Goal: Task Accomplishment & Management: Complete application form

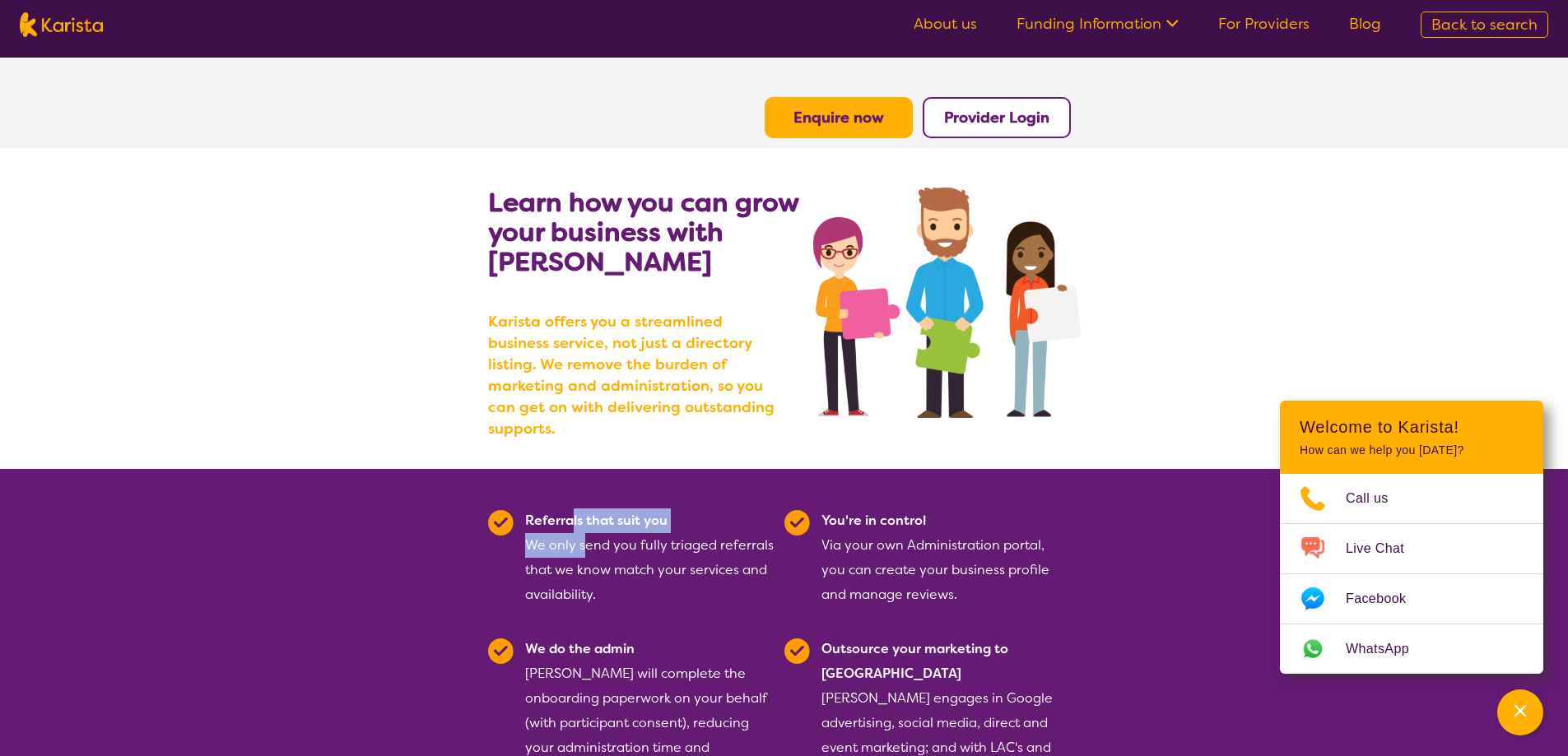
drag, startPoint x: 574, startPoint y: 488, endPoint x: 583, endPoint y: 531, distance: 43.9
click at [583, 531] on div "Referrals that suit you We only send you fully triaged referrals that we know m…" at bounding box center [650, 558] width 249 height 99
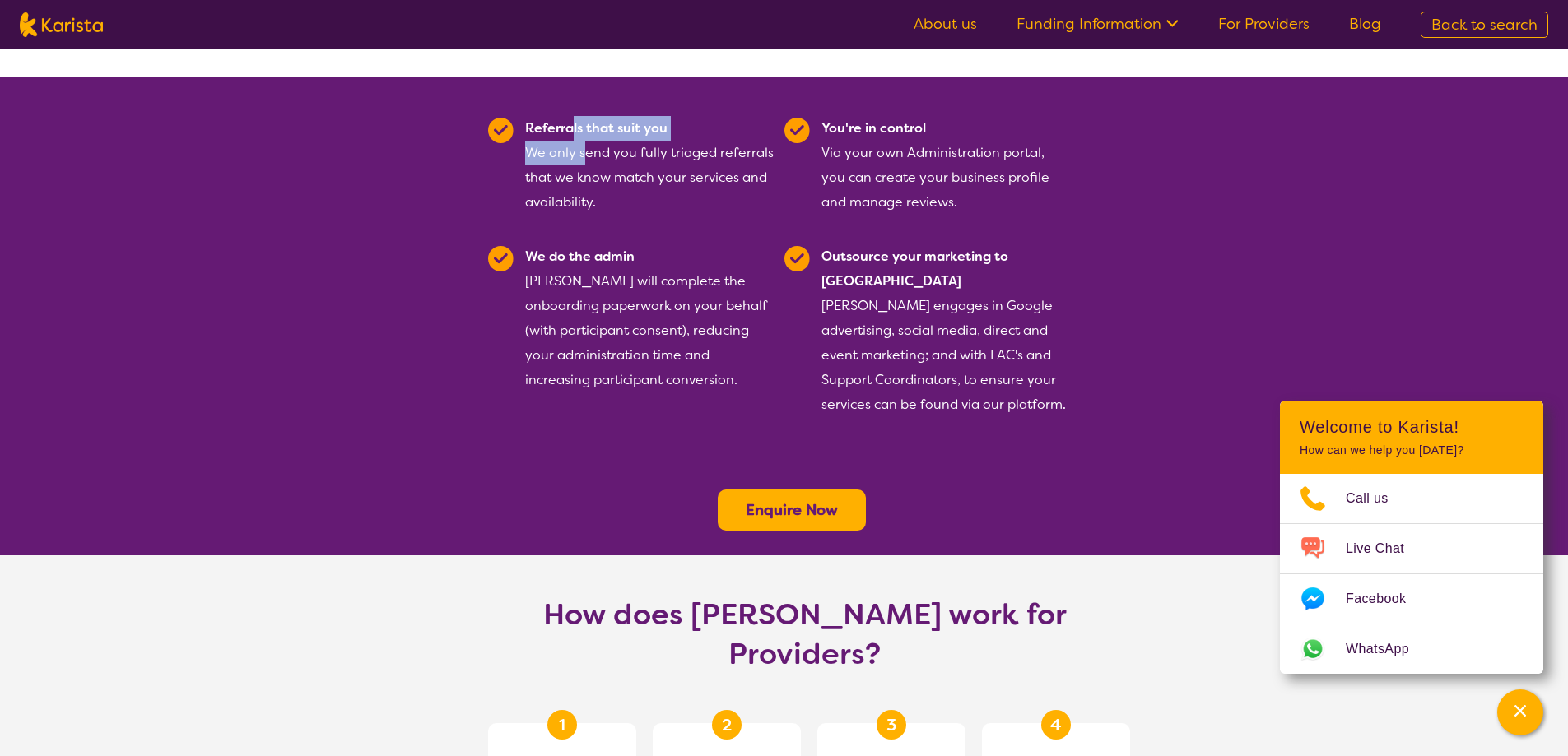
scroll to position [494, 0]
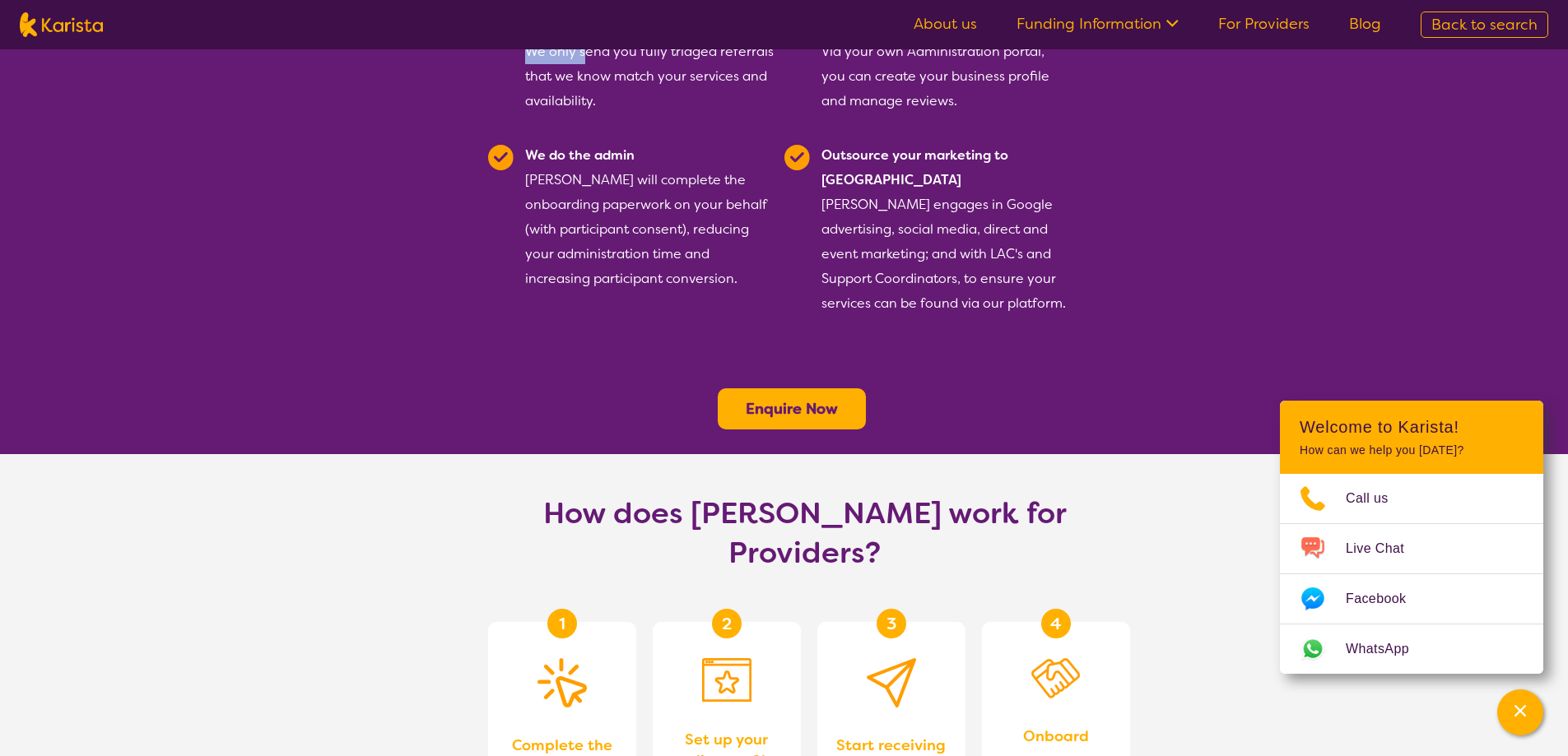
click at [765, 399] on b "Enquire Now" at bounding box center [791, 409] width 92 height 19
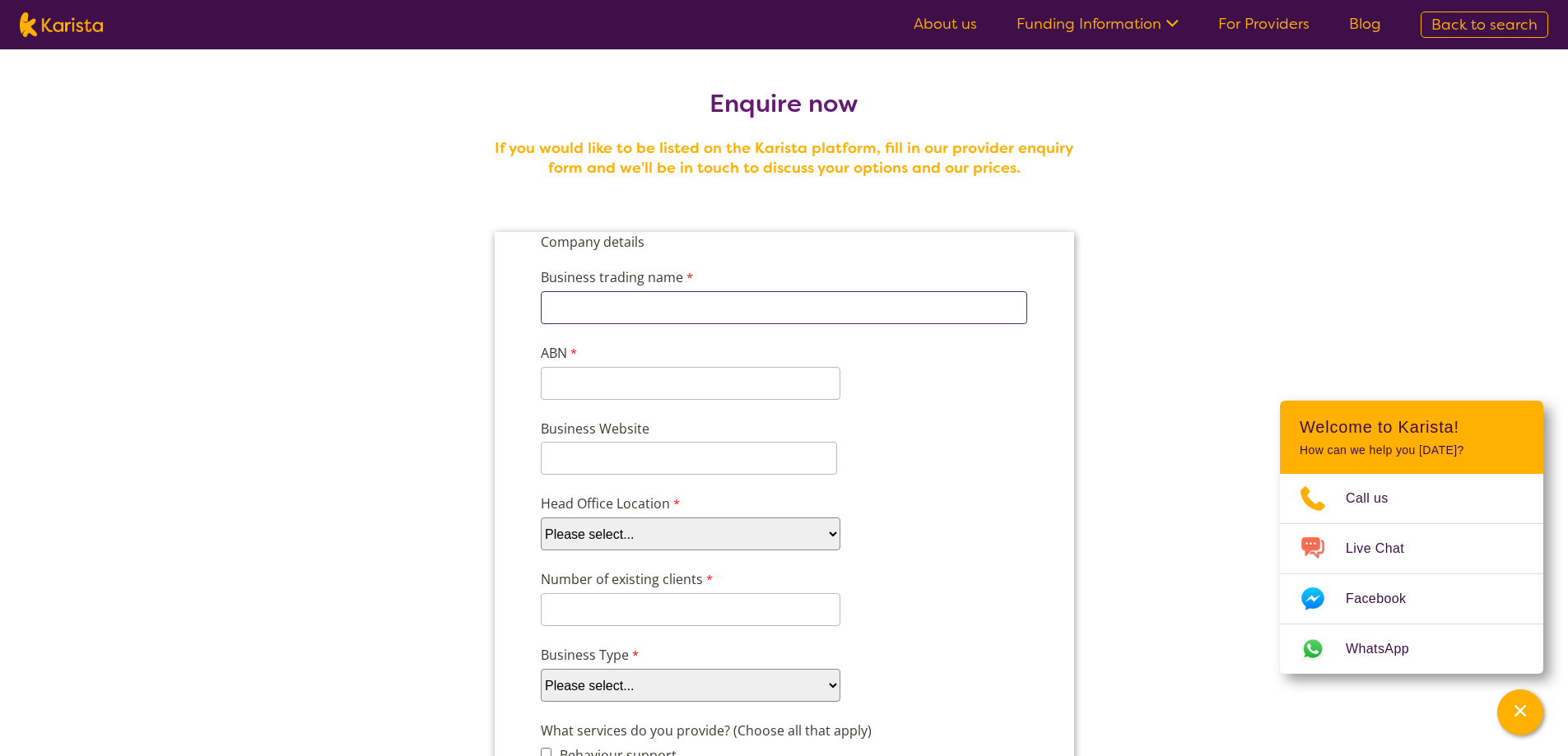
click at [624, 306] on input "Business trading name" at bounding box center [784, 307] width 487 height 33
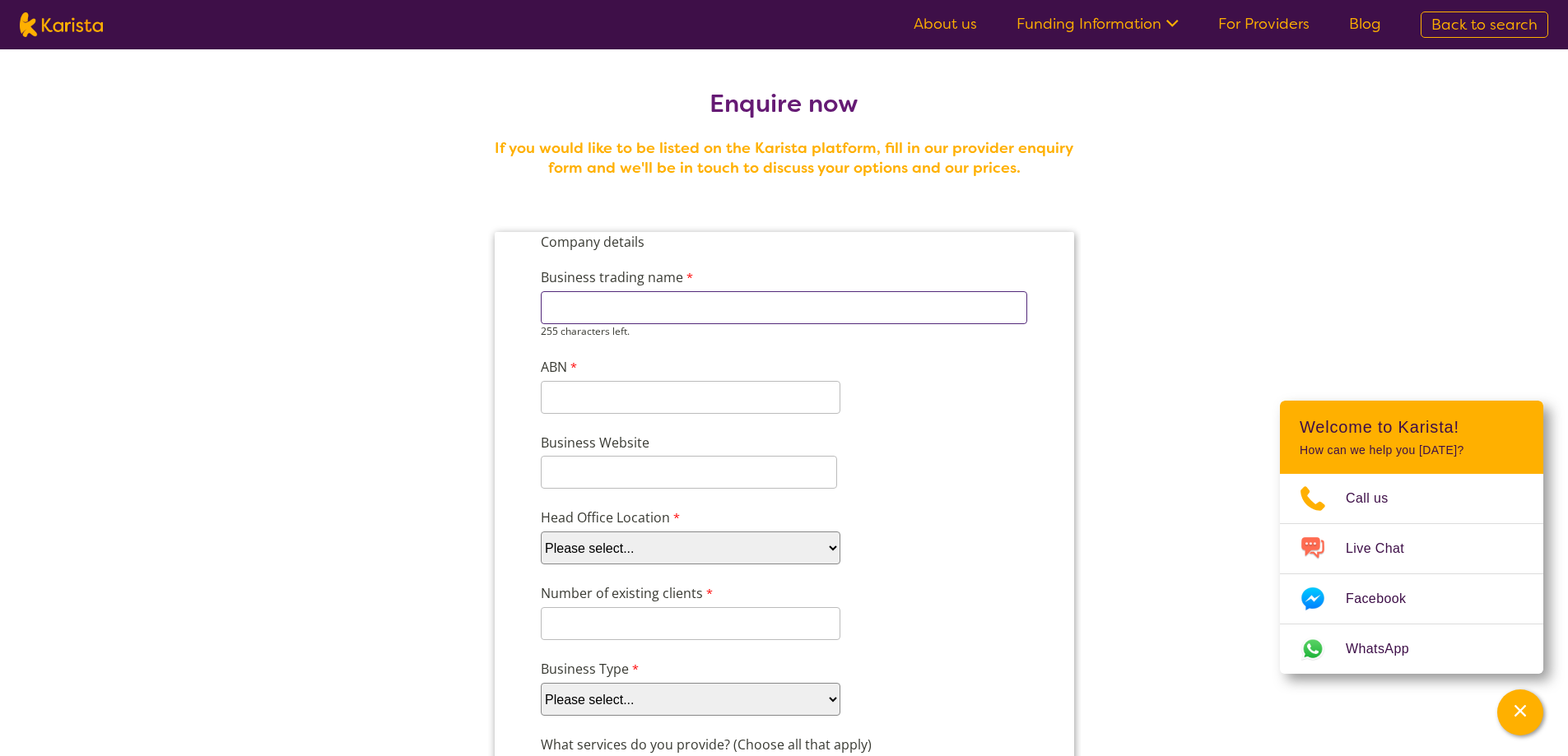
paste input "Access Adventure Club"
type input "Access Adventure Club"
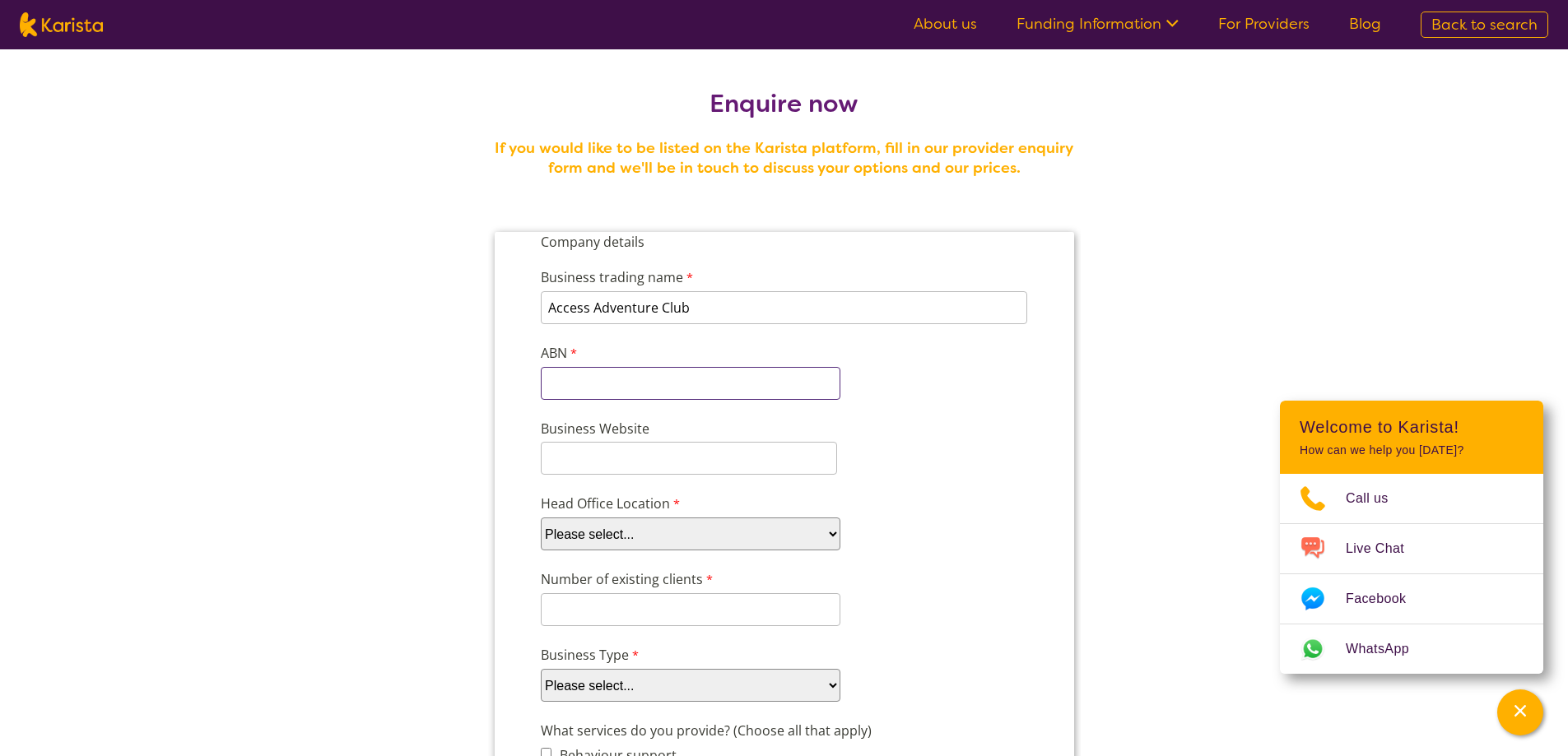
click at [607, 380] on div "ABN 11 characters left." at bounding box center [689, 371] width 312 height 63
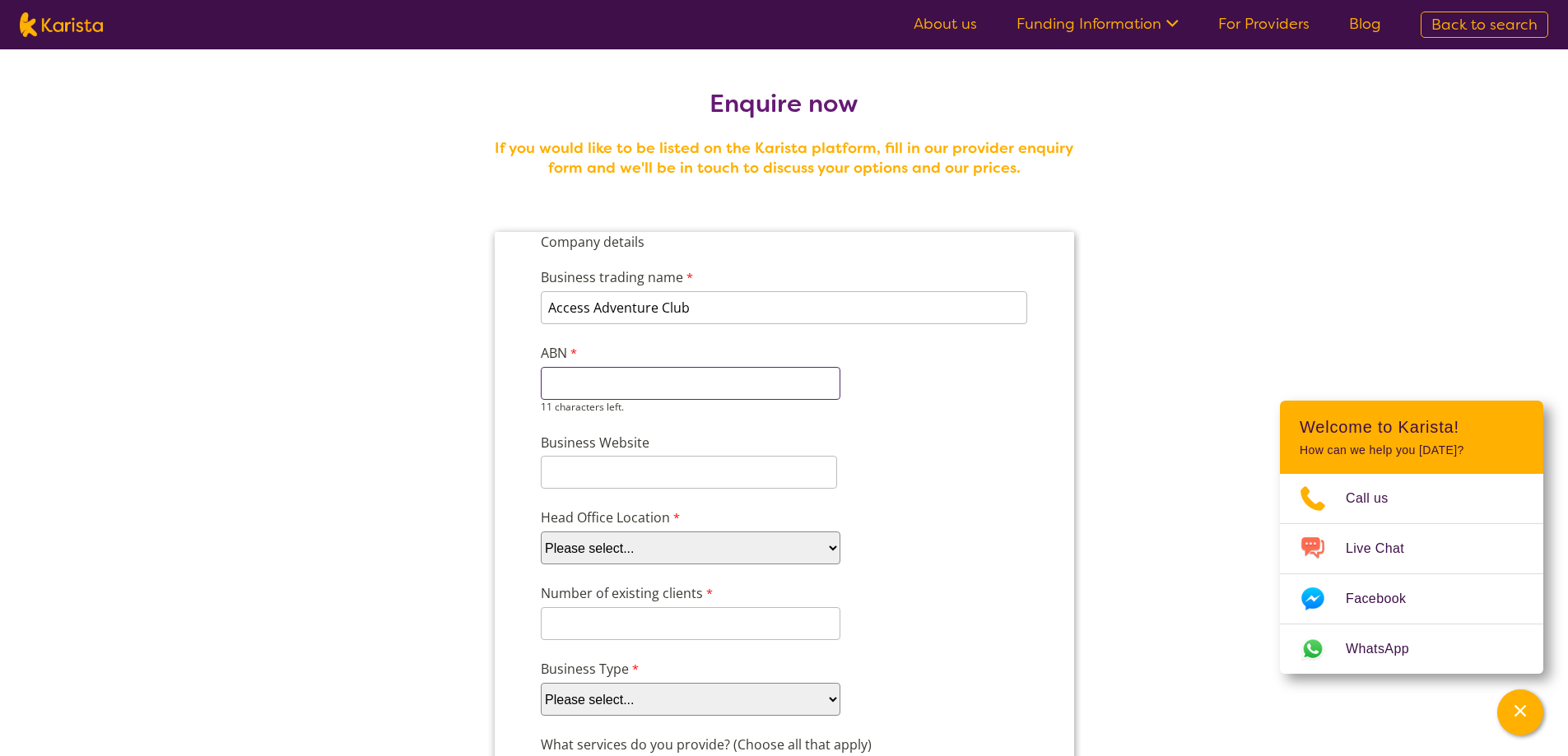
paste input "40634527610"
type input "40634527610"
click at [610, 467] on input "Business Website" at bounding box center [688, 473] width 297 height 33
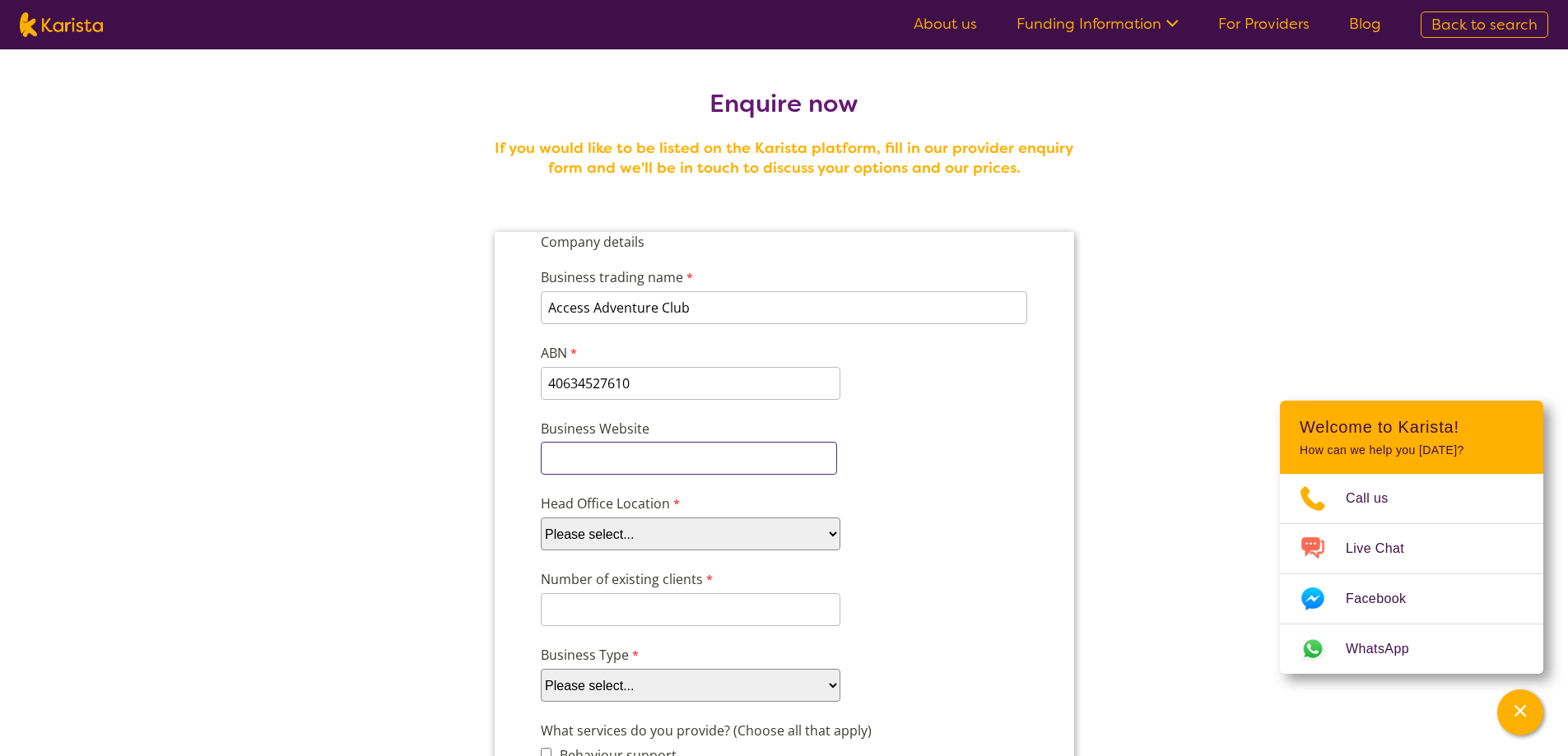
click at [614, 461] on input "Business Website" at bounding box center [688, 458] width 297 height 33
paste input "[URL][DOMAIN_NAME]"
type input "[URL][DOMAIN_NAME]"
click at [653, 526] on select "Please select... ACT [GEOGRAPHIC_DATA] NT QLD SA TAS [GEOGRAPHIC_DATA] [GEOGRAP…" at bounding box center [690, 534] width 300 height 33
select select "tfa_98"
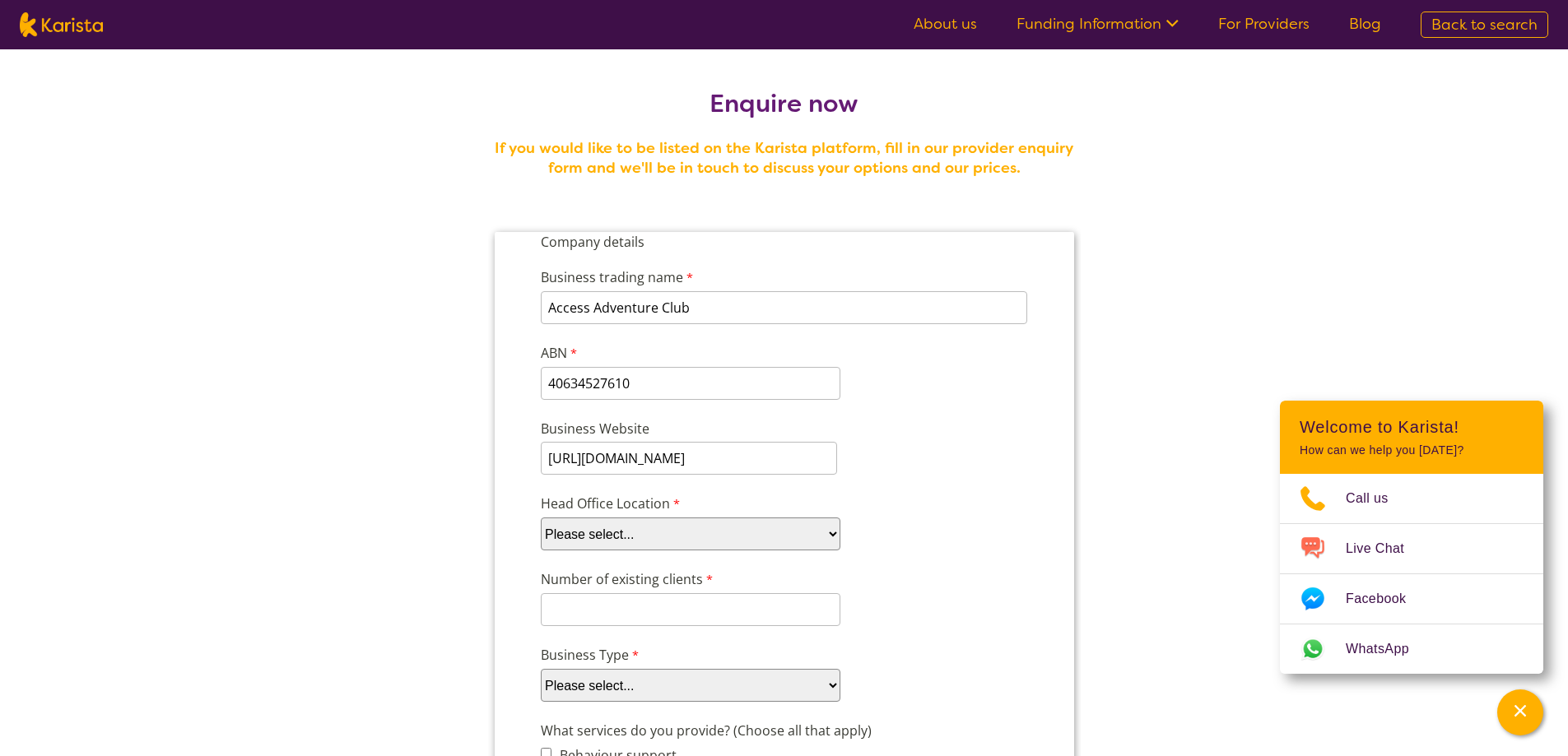
click at [540, 518] on select "Please select... ACT [GEOGRAPHIC_DATA] NT QLD SA TAS [GEOGRAPHIC_DATA] [GEOGRAP…" at bounding box center [690, 534] width 300 height 33
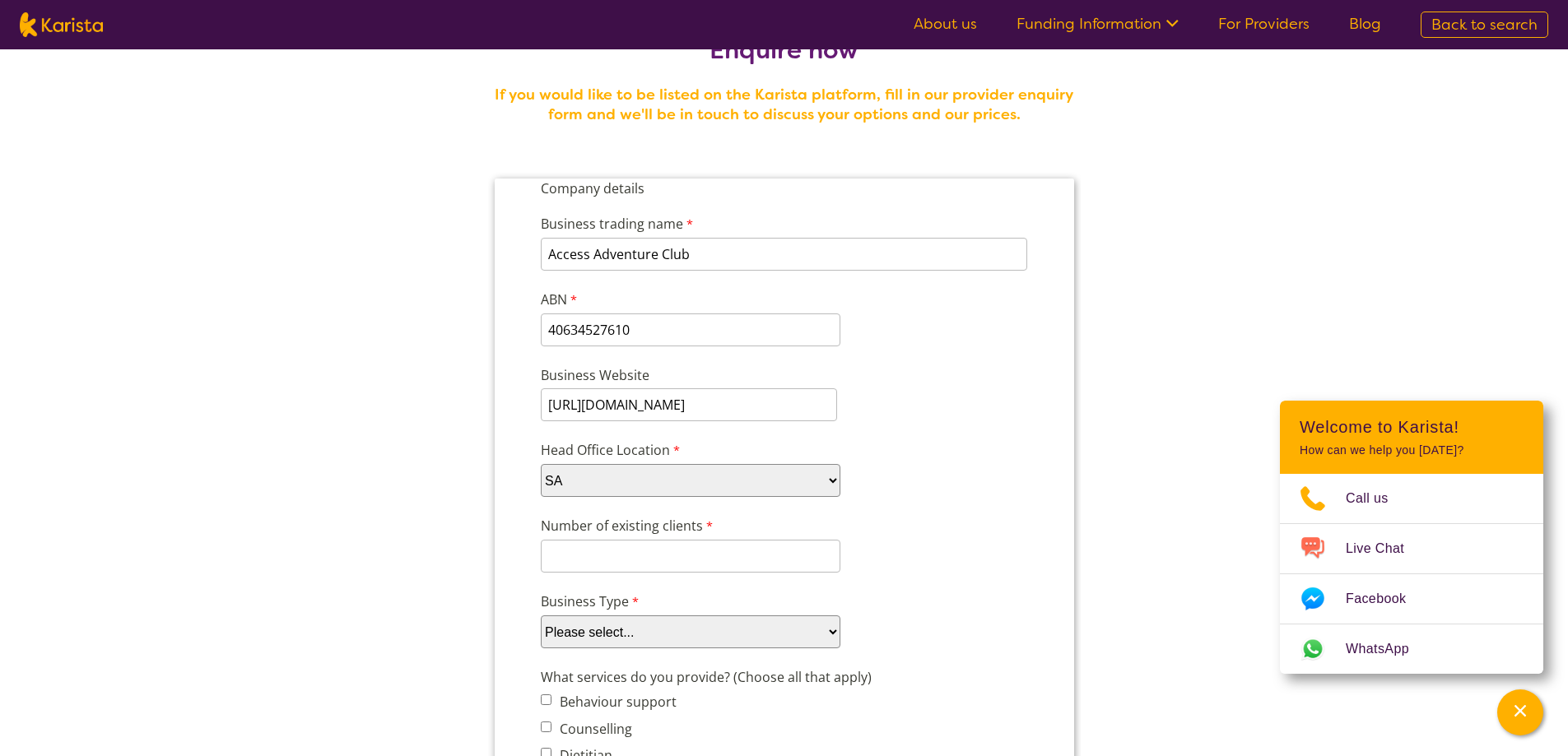
scroll to position [83, 0]
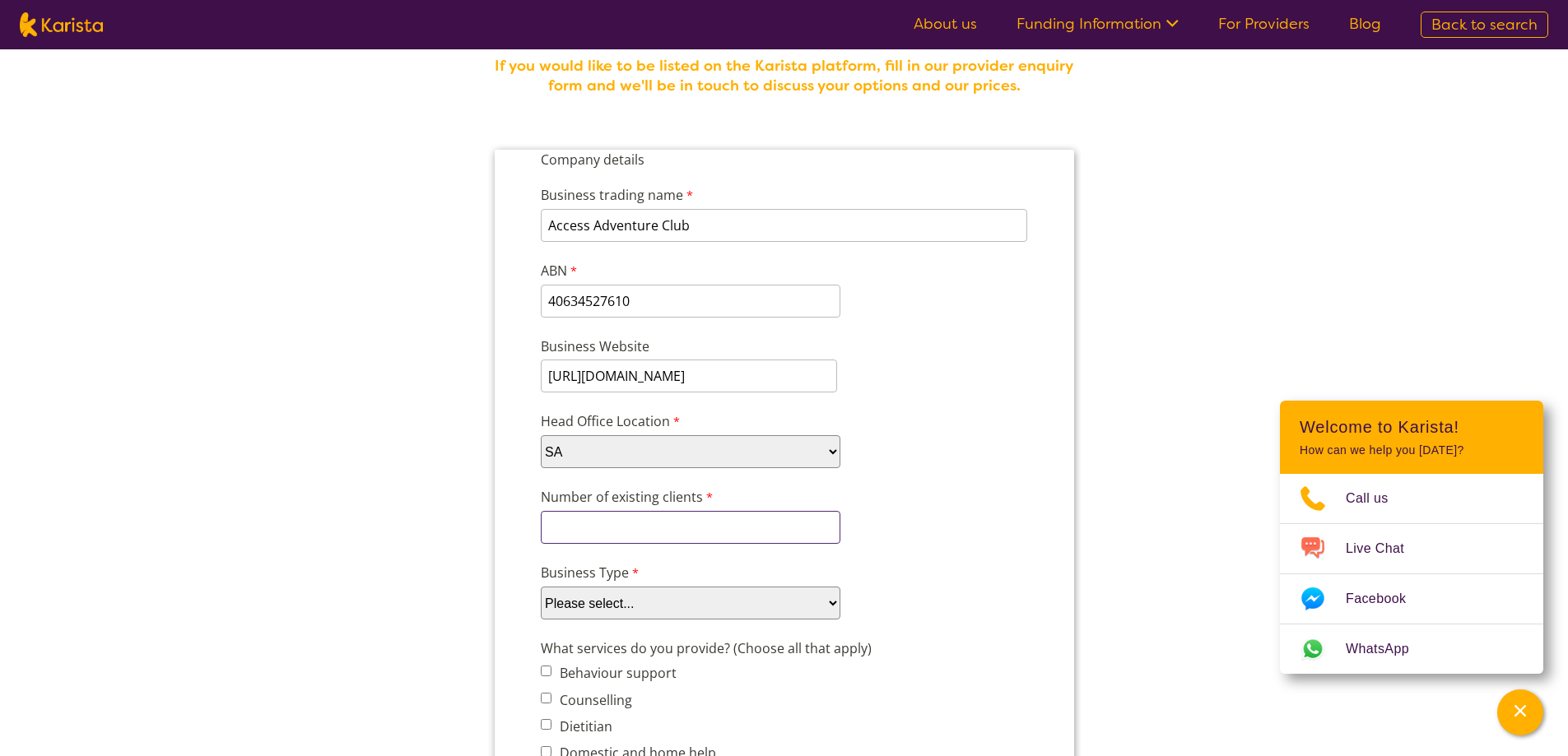
click at [799, 526] on input "Number of existing clients" at bounding box center [690, 527] width 300 height 33
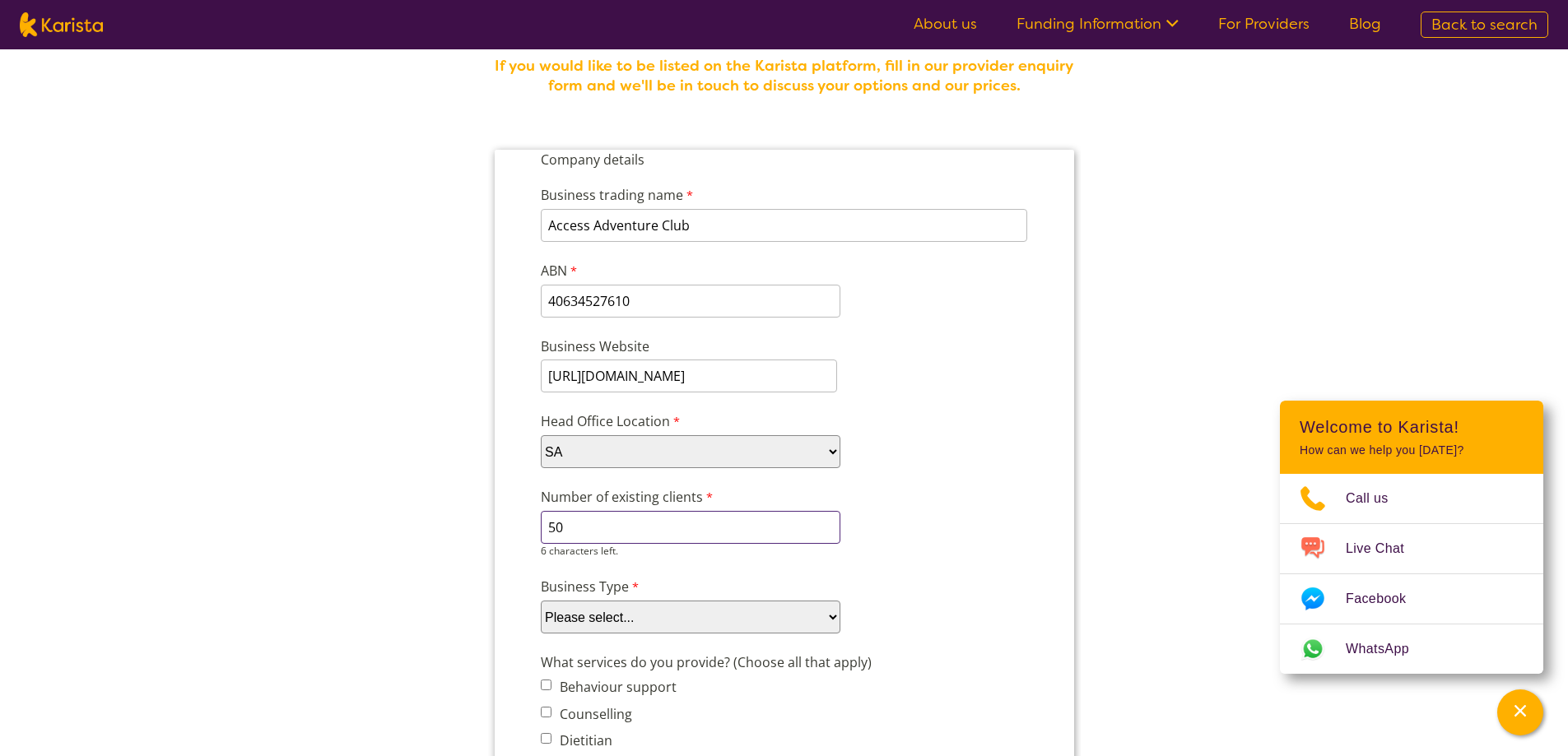
type input "50"
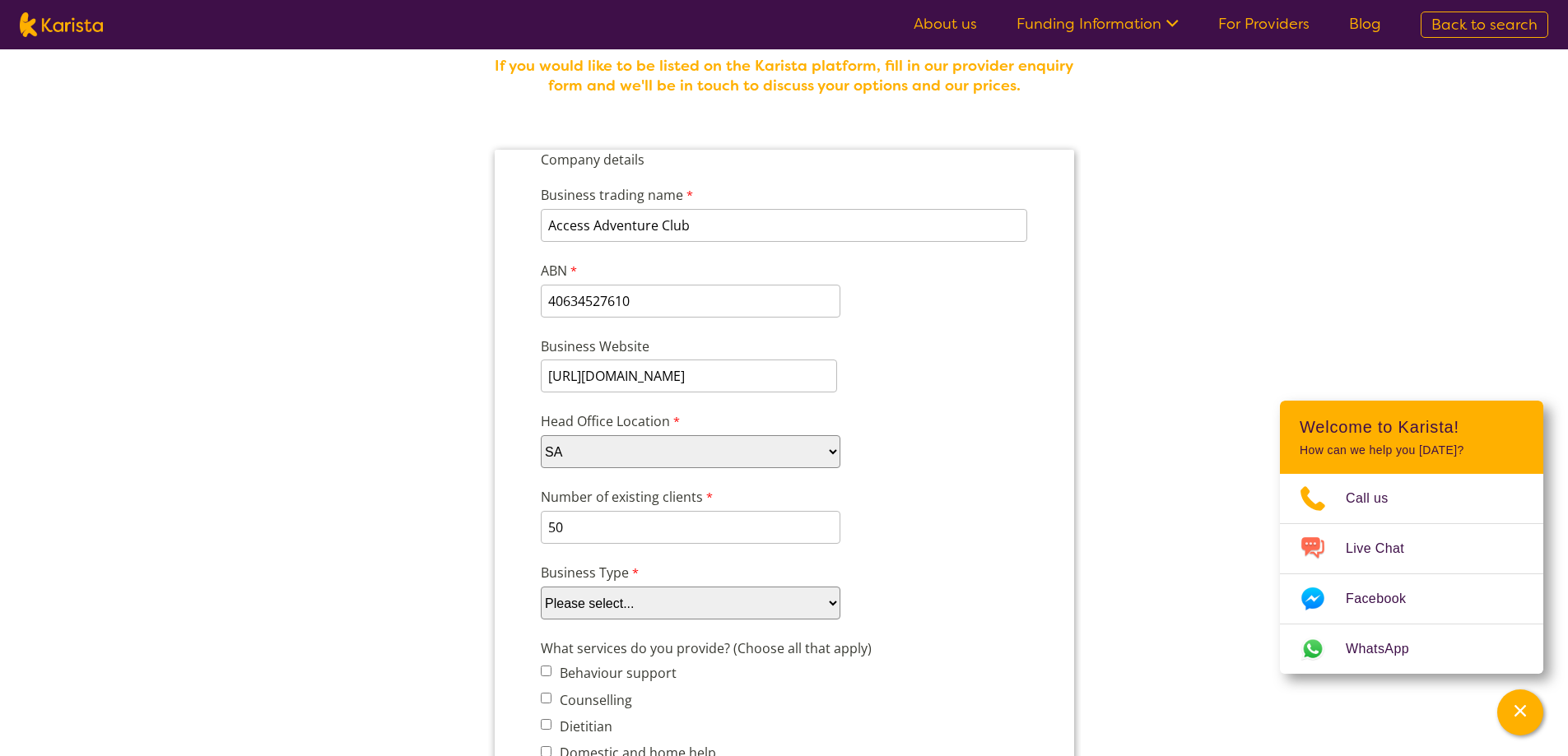
select select "tfa_87"
click at [540, 587] on select "Please select... Company Individual/Sole Trader Other (please specify)" at bounding box center [690, 603] width 300 height 33
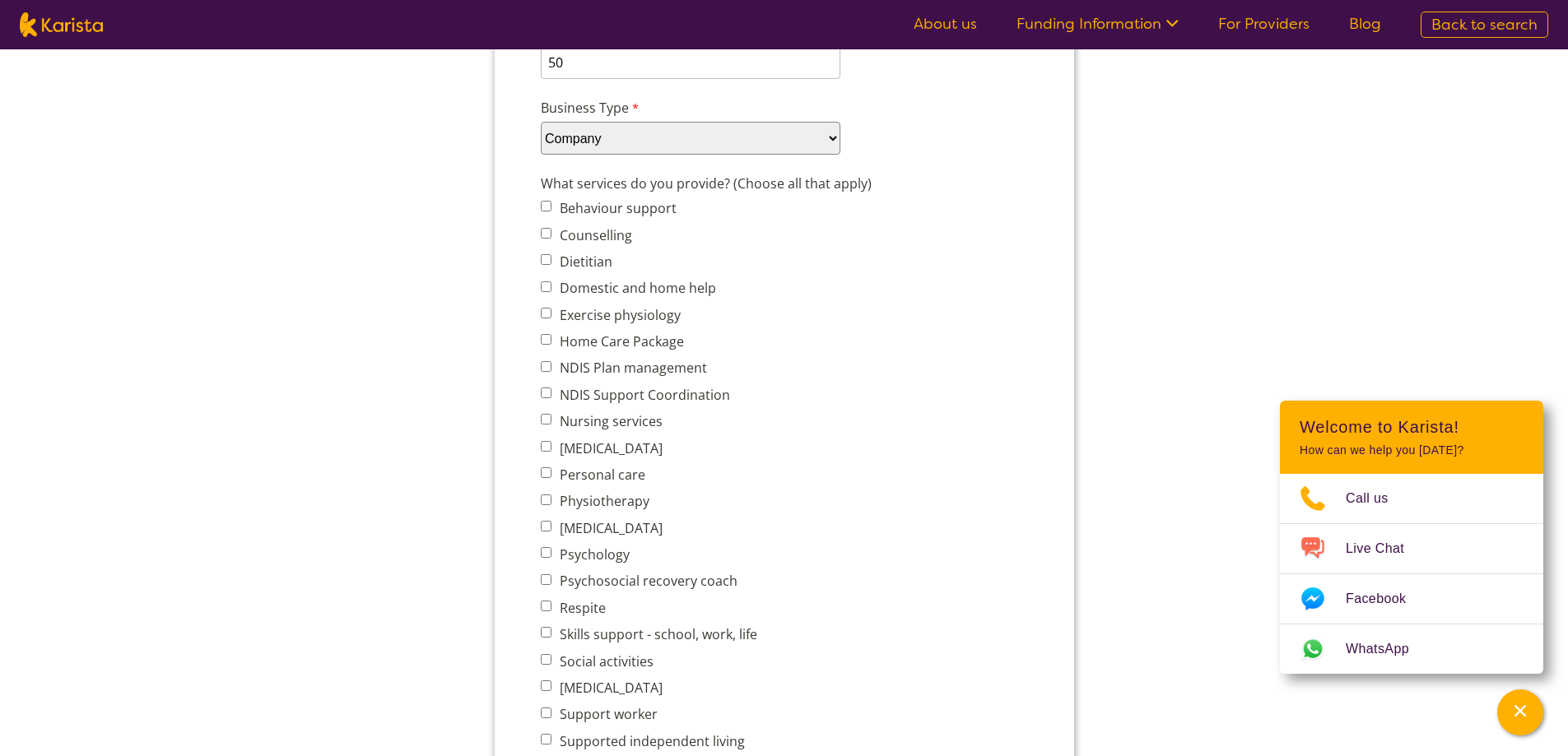
scroll to position [576, 0]
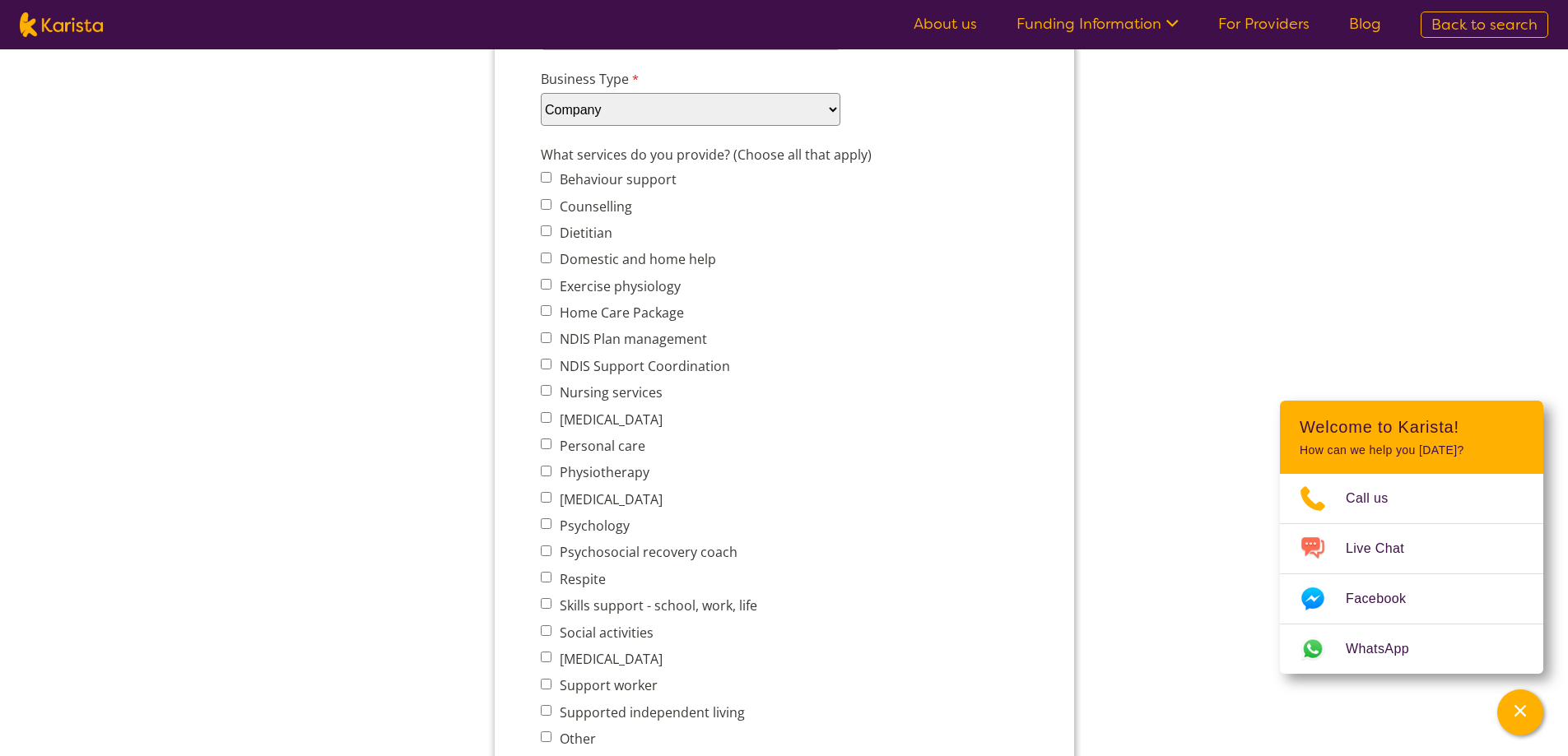
click at [550, 608] on input "Skills support - school, work, life" at bounding box center [545, 603] width 11 height 11
checkbox input "true"
click at [547, 631] on input "Social activities" at bounding box center [545, 630] width 11 height 11
checkbox input "true"
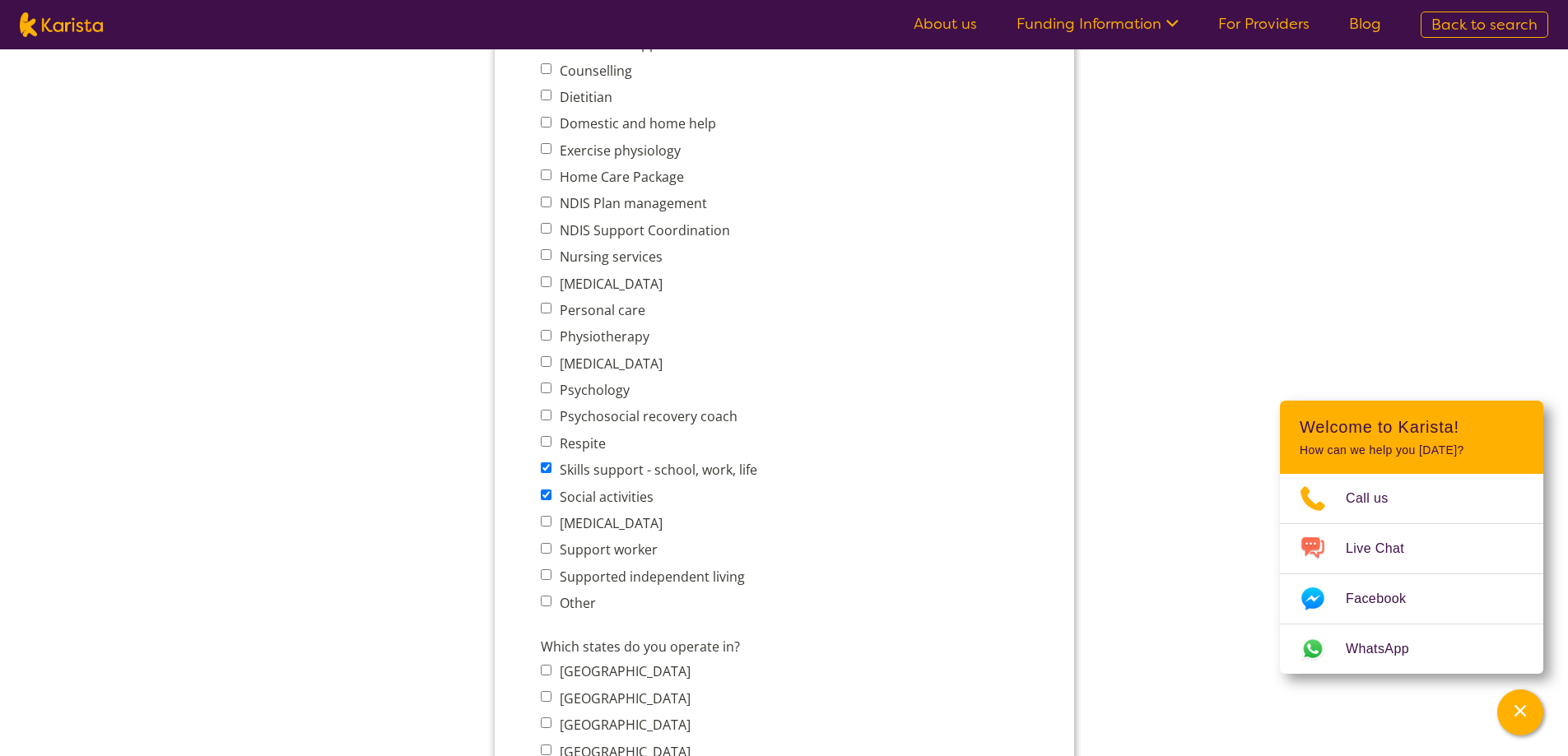
scroll to position [740, 0]
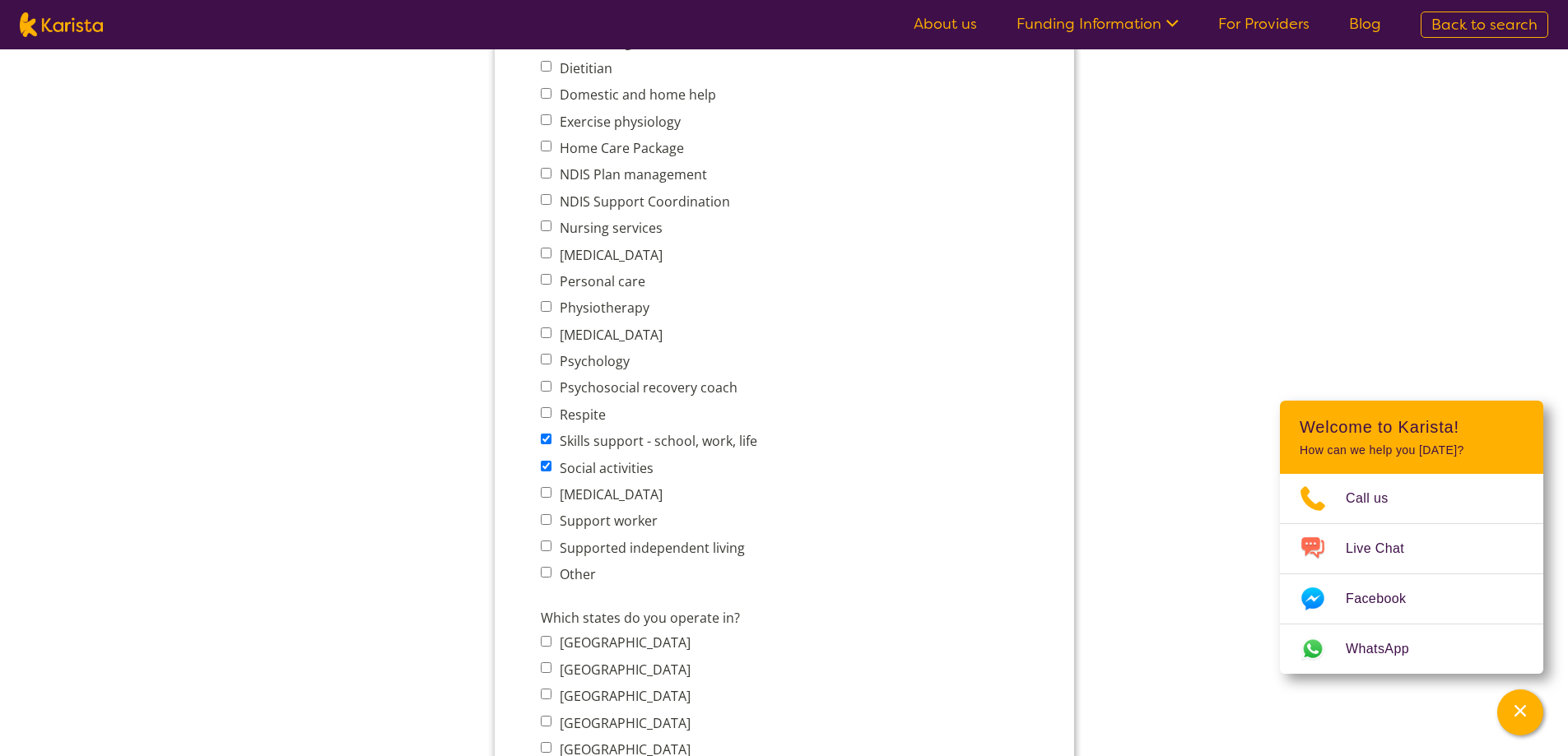
click at [545, 413] on input "Respite" at bounding box center [545, 413] width 11 height 11
checkbox input "true"
click at [546, 572] on input "Other" at bounding box center [545, 572] width 11 height 11
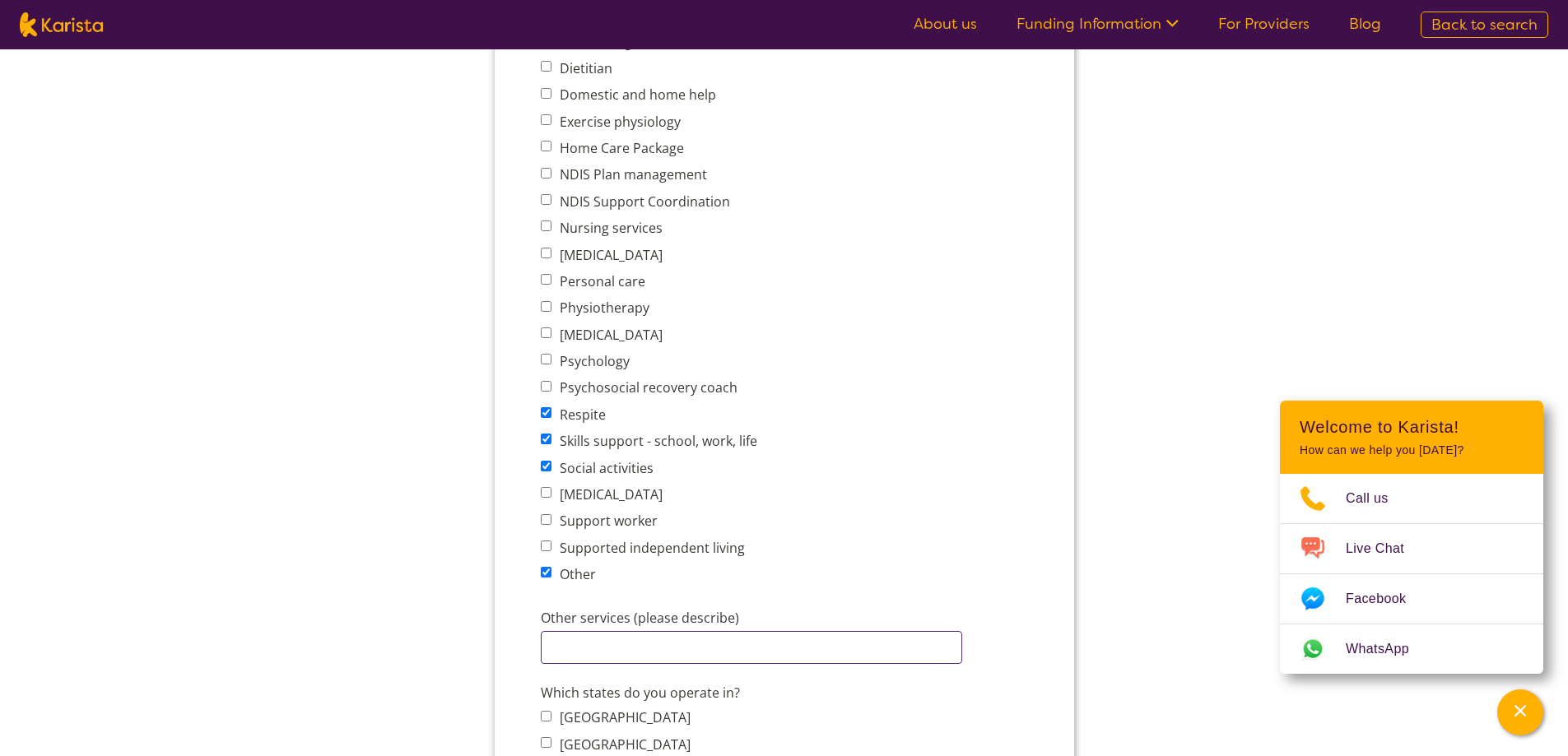
click at [621, 645] on input "Other services (please describe)" at bounding box center [750, 648] width 421 height 33
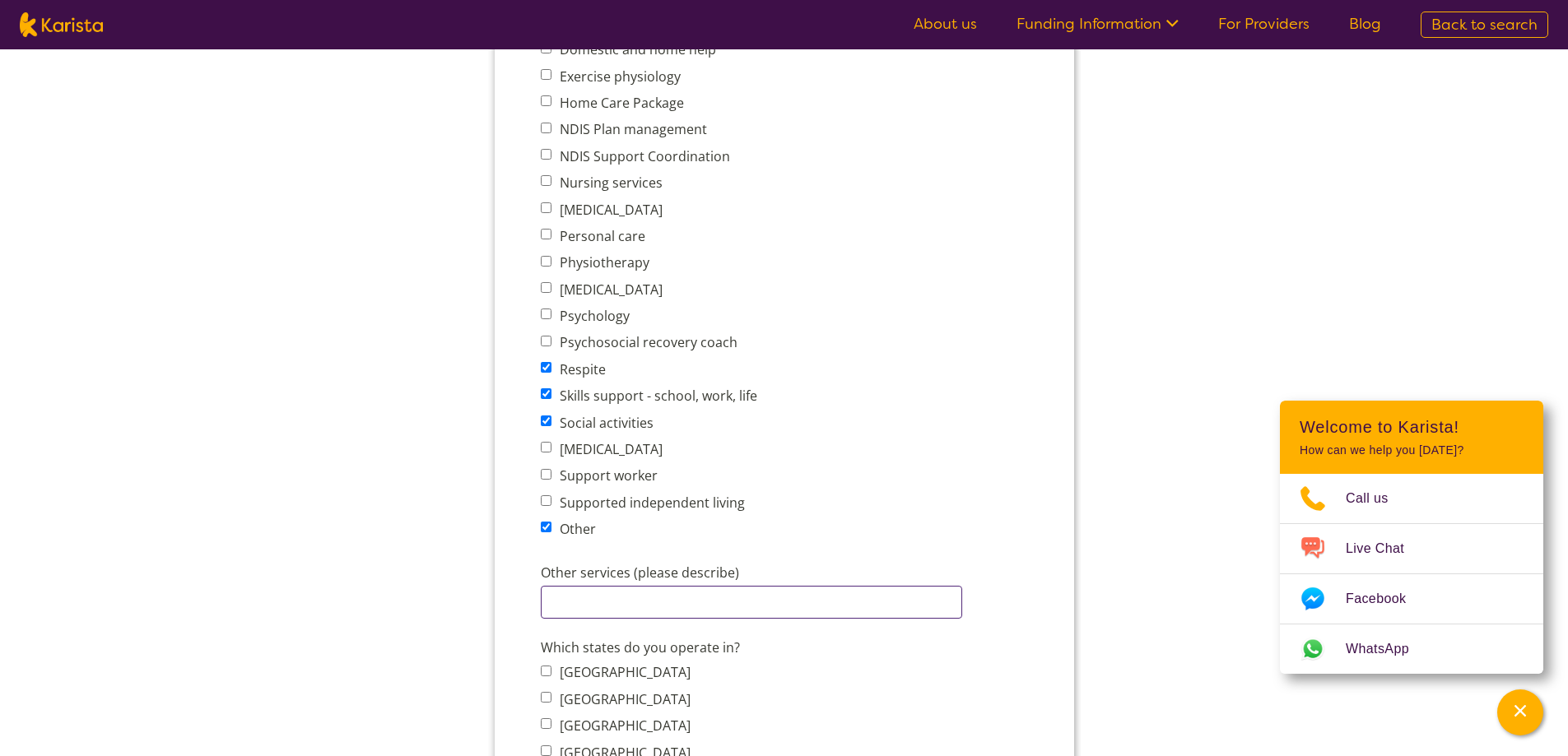
scroll to position [823, 0]
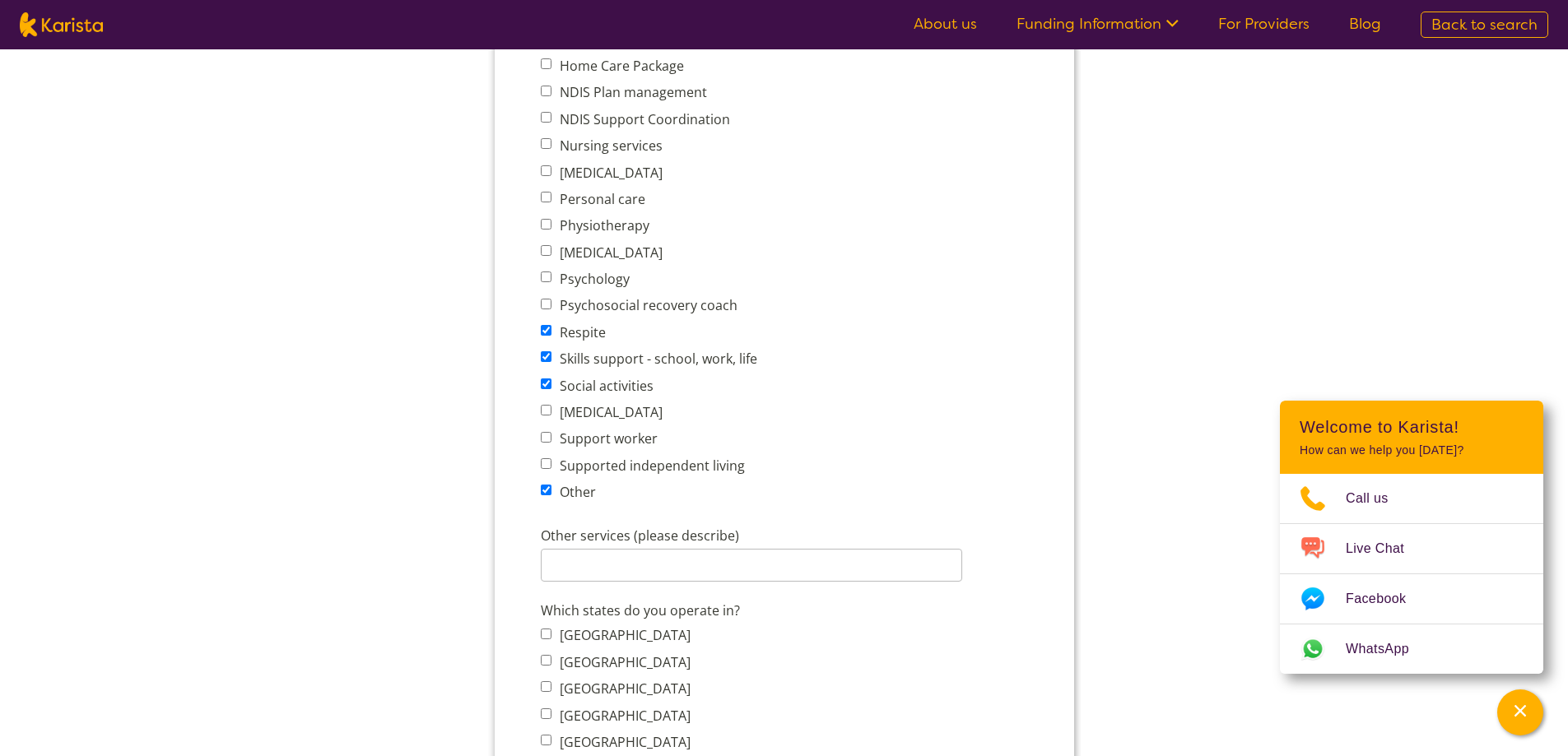
click at [546, 494] on input "Other" at bounding box center [545, 489] width 11 height 11
checkbox input "false"
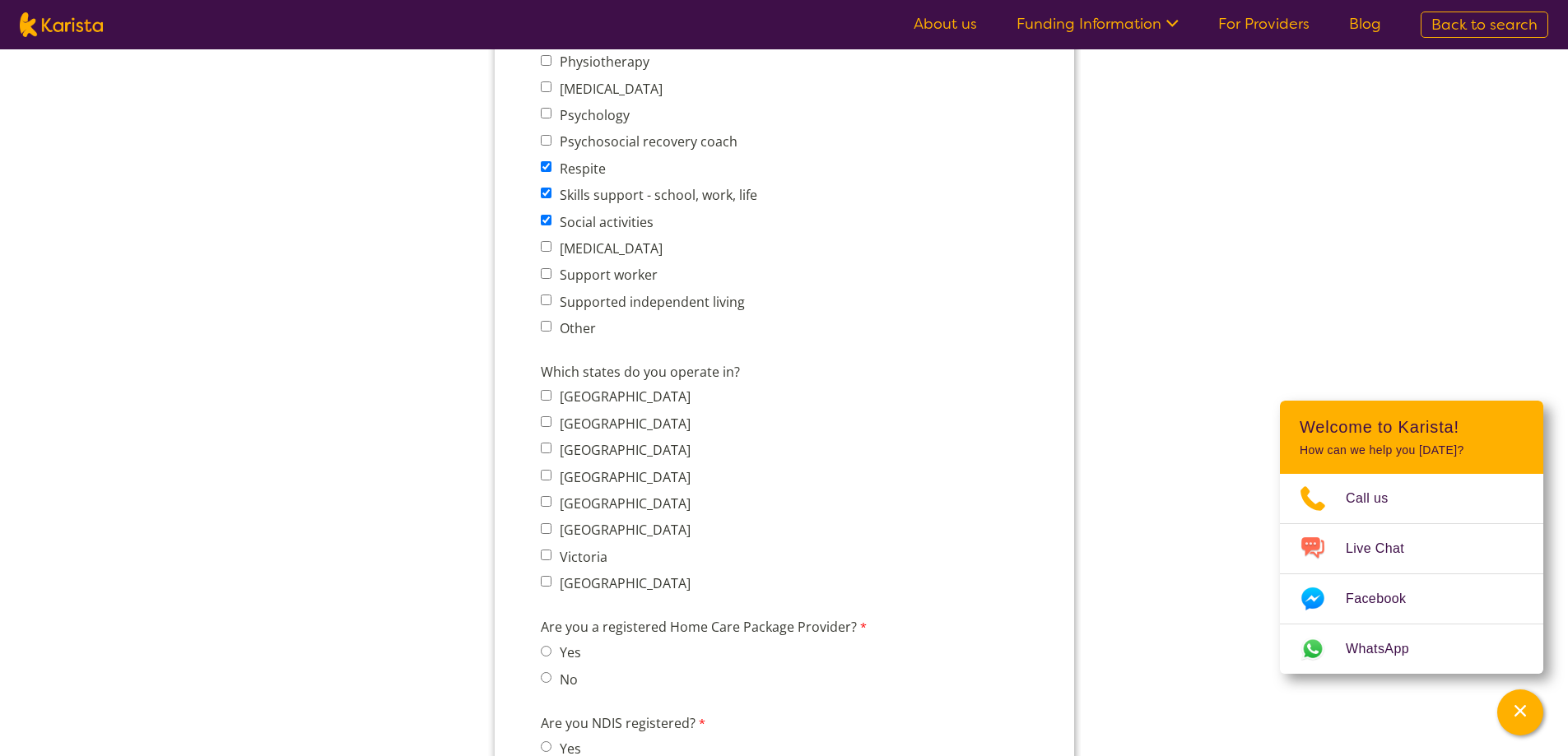
scroll to position [988, 0]
click at [547, 422] on input "[GEOGRAPHIC_DATA]" at bounding box center [545, 420] width 11 height 11
checkbox input "true"
drag, startPoint x: 545, startPoint y: 473, endPoint x: 546, endPoint y: 484, distance: 11.0
click at [546, 473] on input "[GEOGRAPHIC_DATA]" at bounding box center [545, 474] width 11 height 11
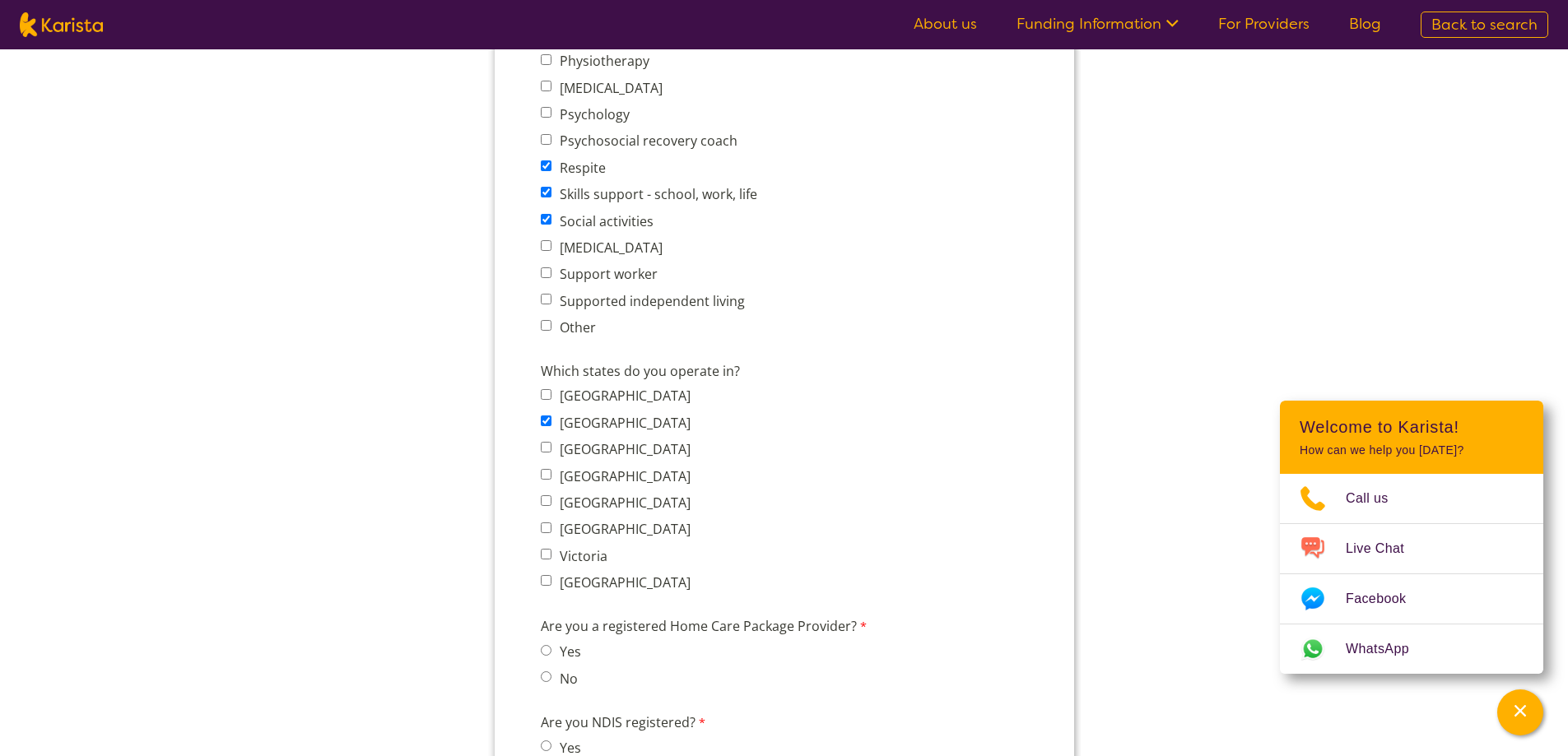
checkbox input "true"
click at [545, 500] on input "[GEOGRAPHIC_DATA]" at bounding box center [545, 500] width 11 height 11
checkbox input "true"
click at [544, 556] on input "Victoria" at bounding box center [545, 554] width 11 height 11
checkbox input "true"
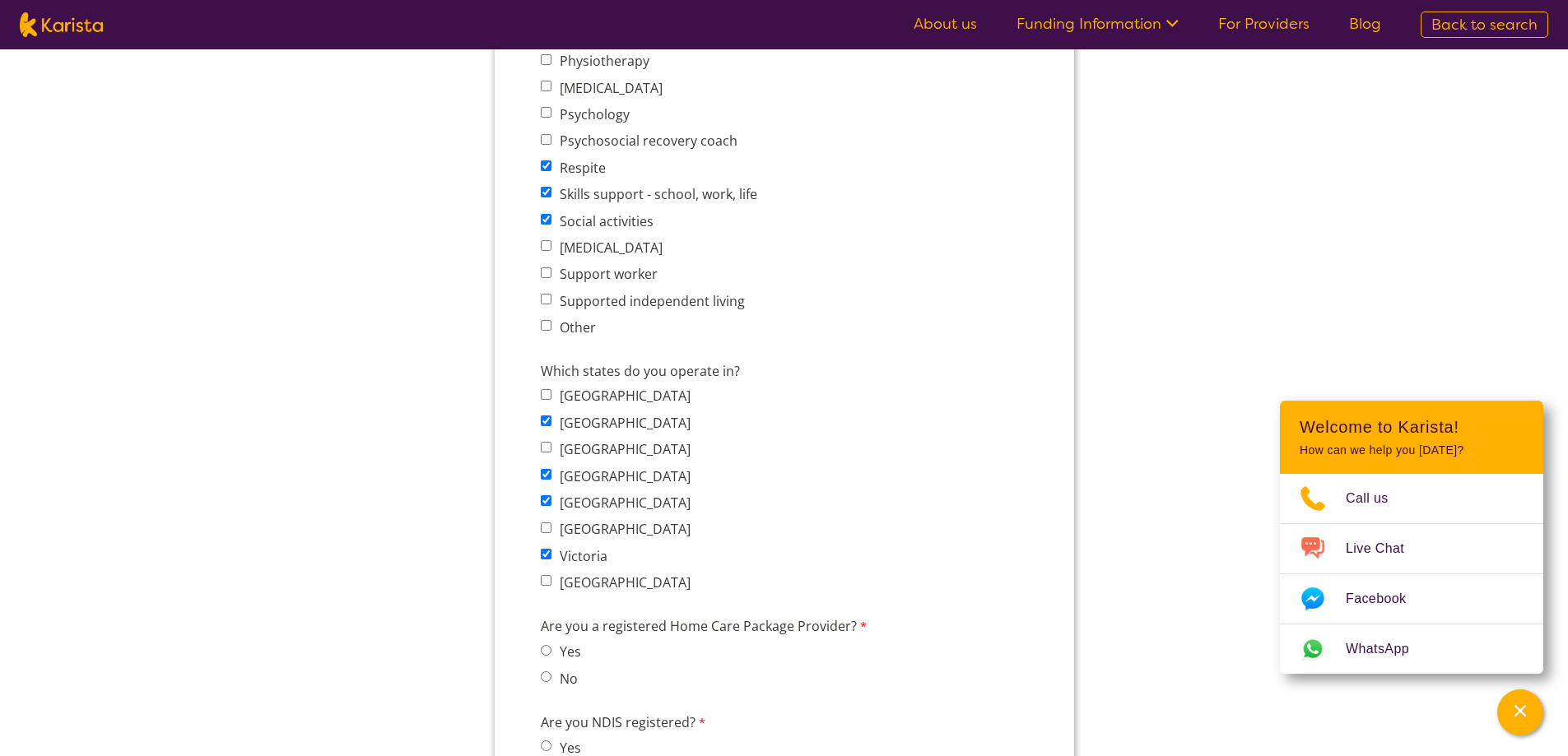
click at [548, 578] on input "[GEOGRAPHIC_DATA]" at bounding box center [545, 580] width 11 height 11
checkbox input "true"
click at [549, 678] on input "No" at bounding box center [545, 676] width 11 height 11
radio input "true"
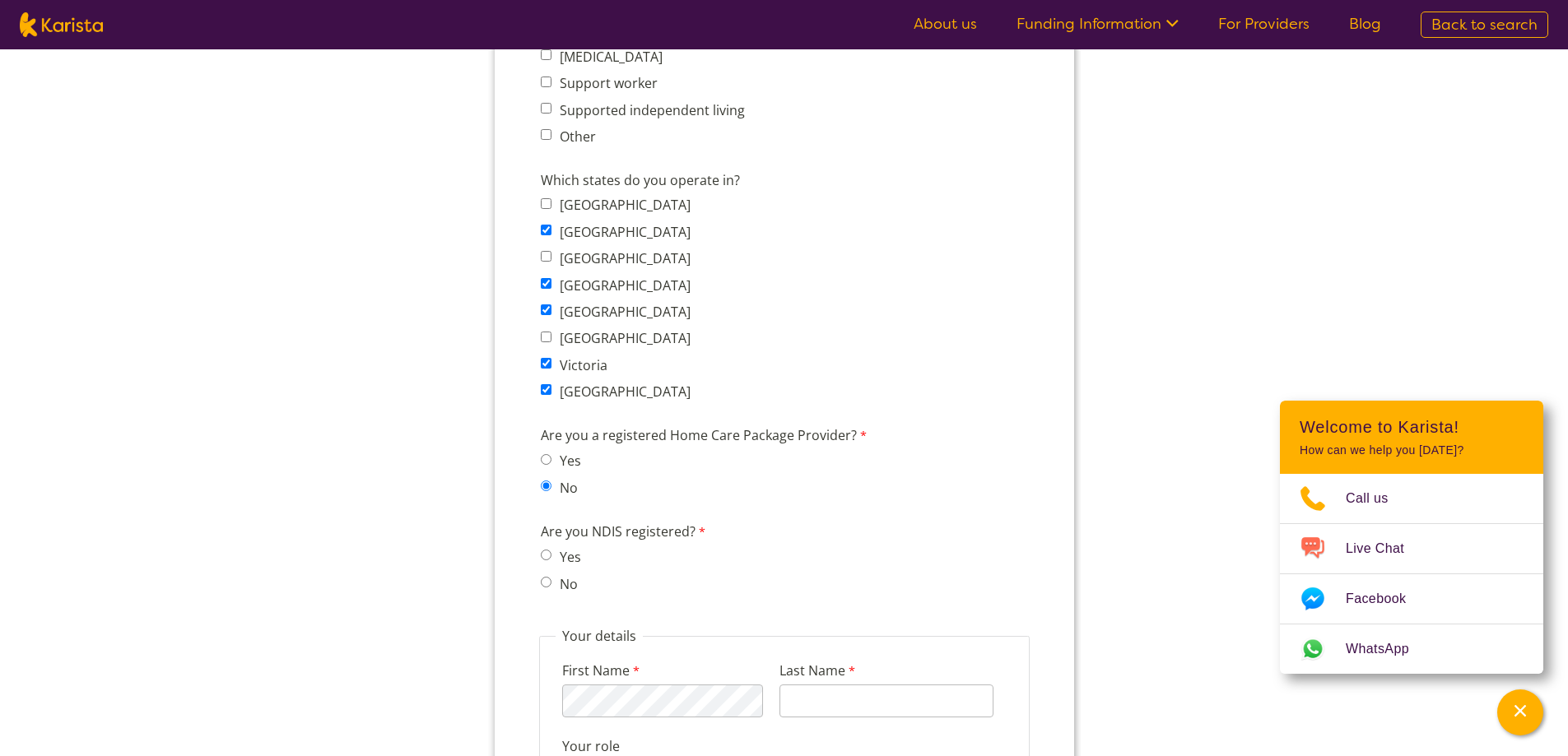
scroll to position [1316, 0]
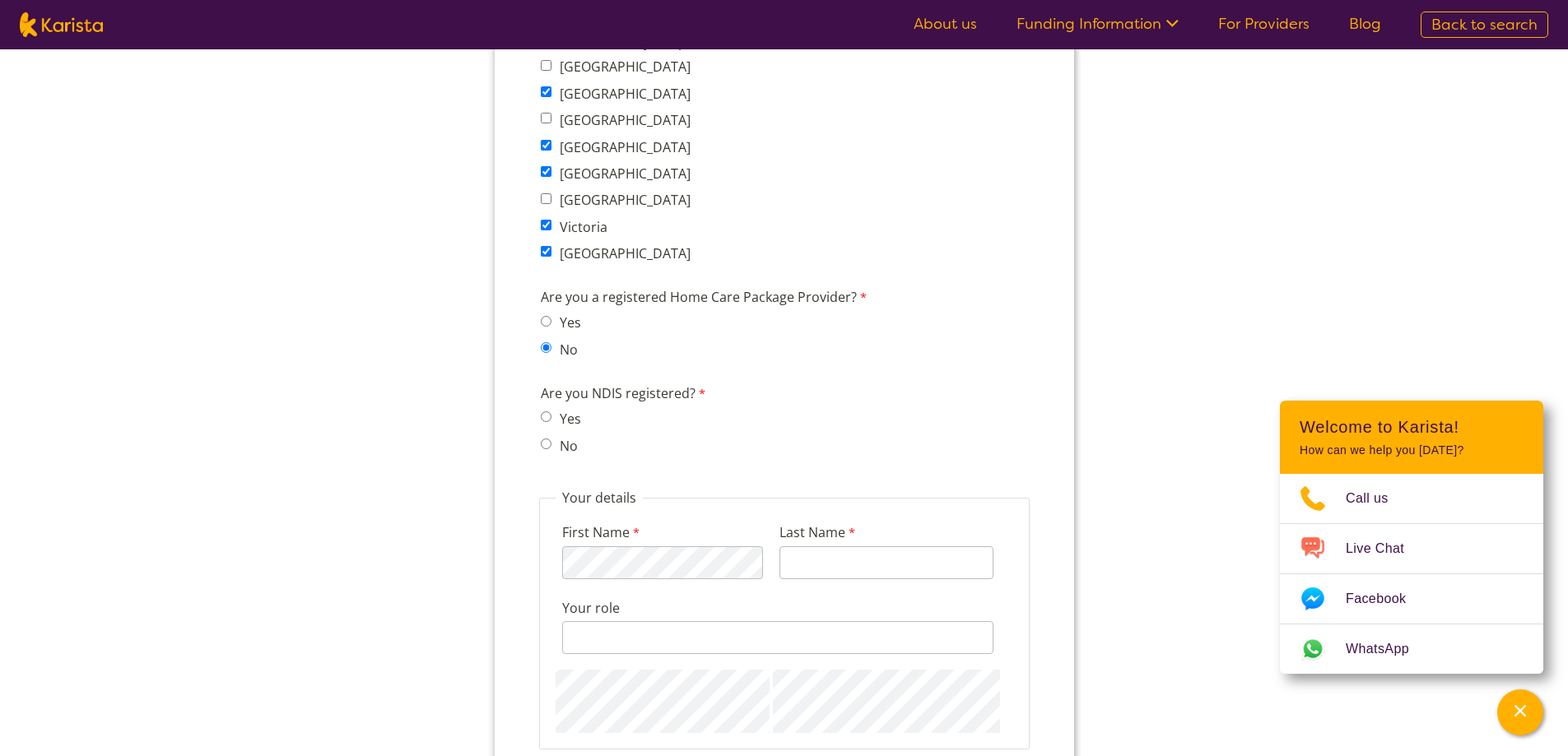
click at [548, 446] on input "No" at bounding box center [545, 444] width 11 height 11
radio input "true"
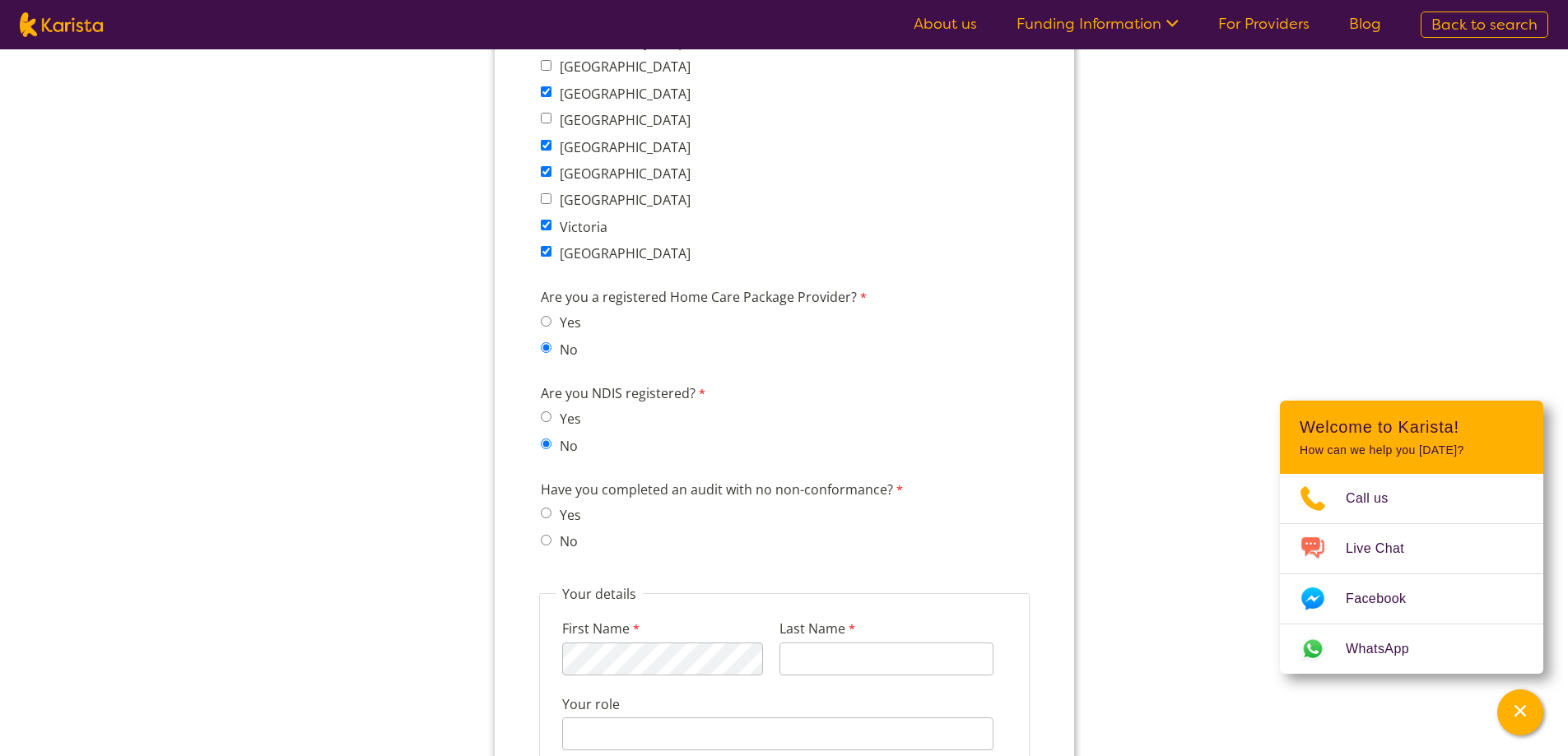
click at [545, 537] on input "No" at bounding box center [545, 540] width 11 height 11
radio input "true"
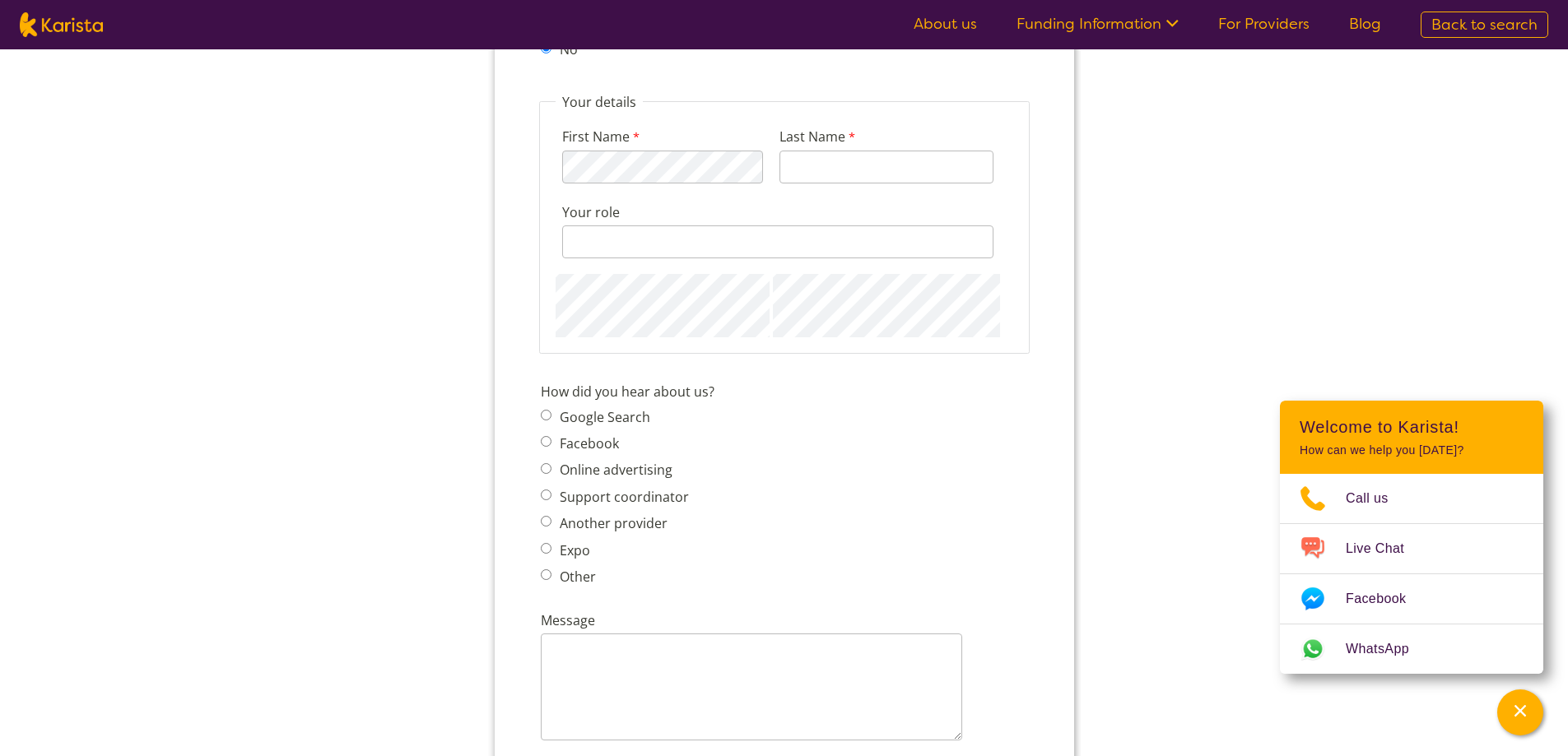
scroll to position [1811, 0]
click at [602, 414] on label "Google Search" at bounding box center [602, 415] width 95 height 18
click at [551, 414] on input "Google Search" at bounding box center [545, 414] width 11 height 11
radio input "true"
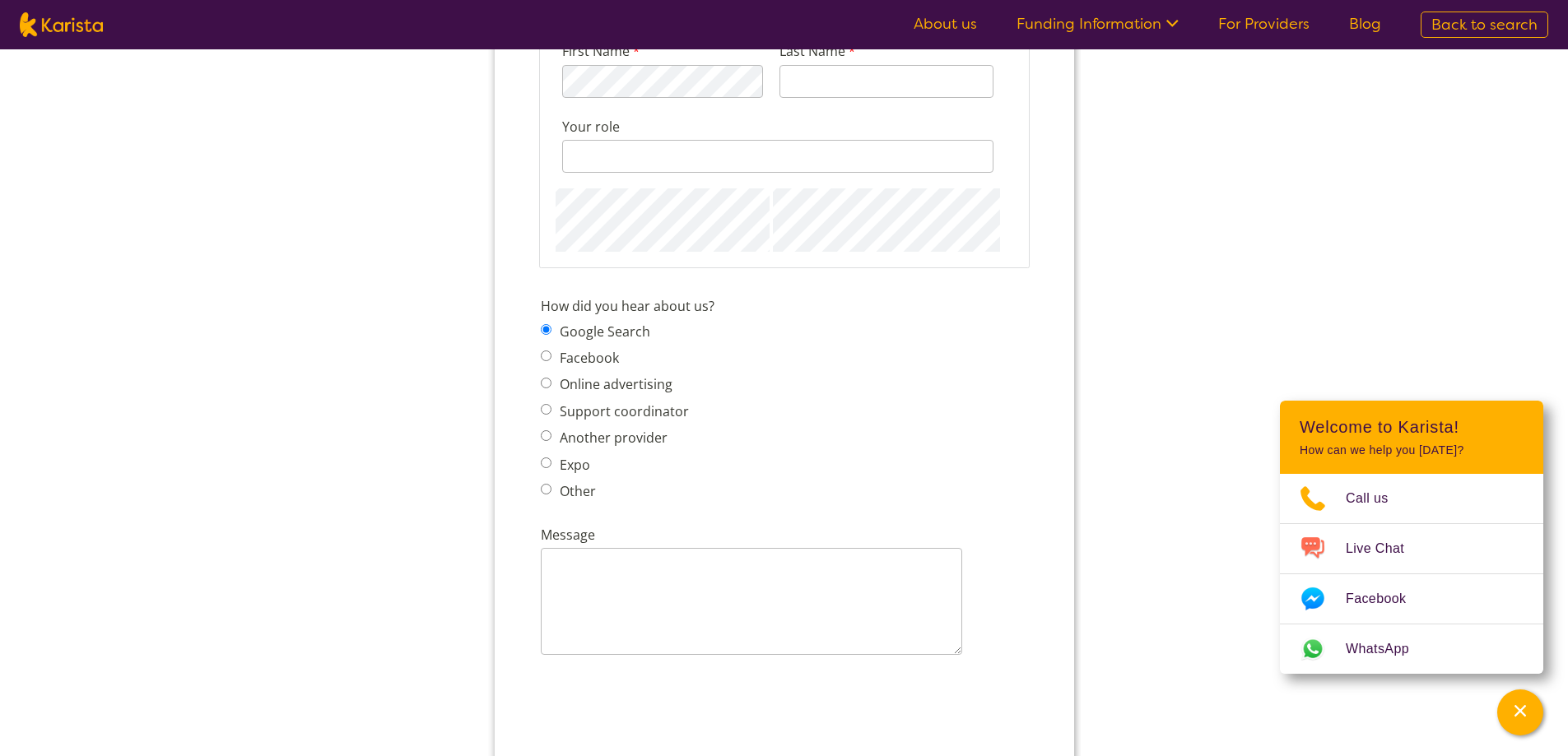
scroll to position [1975, 0]
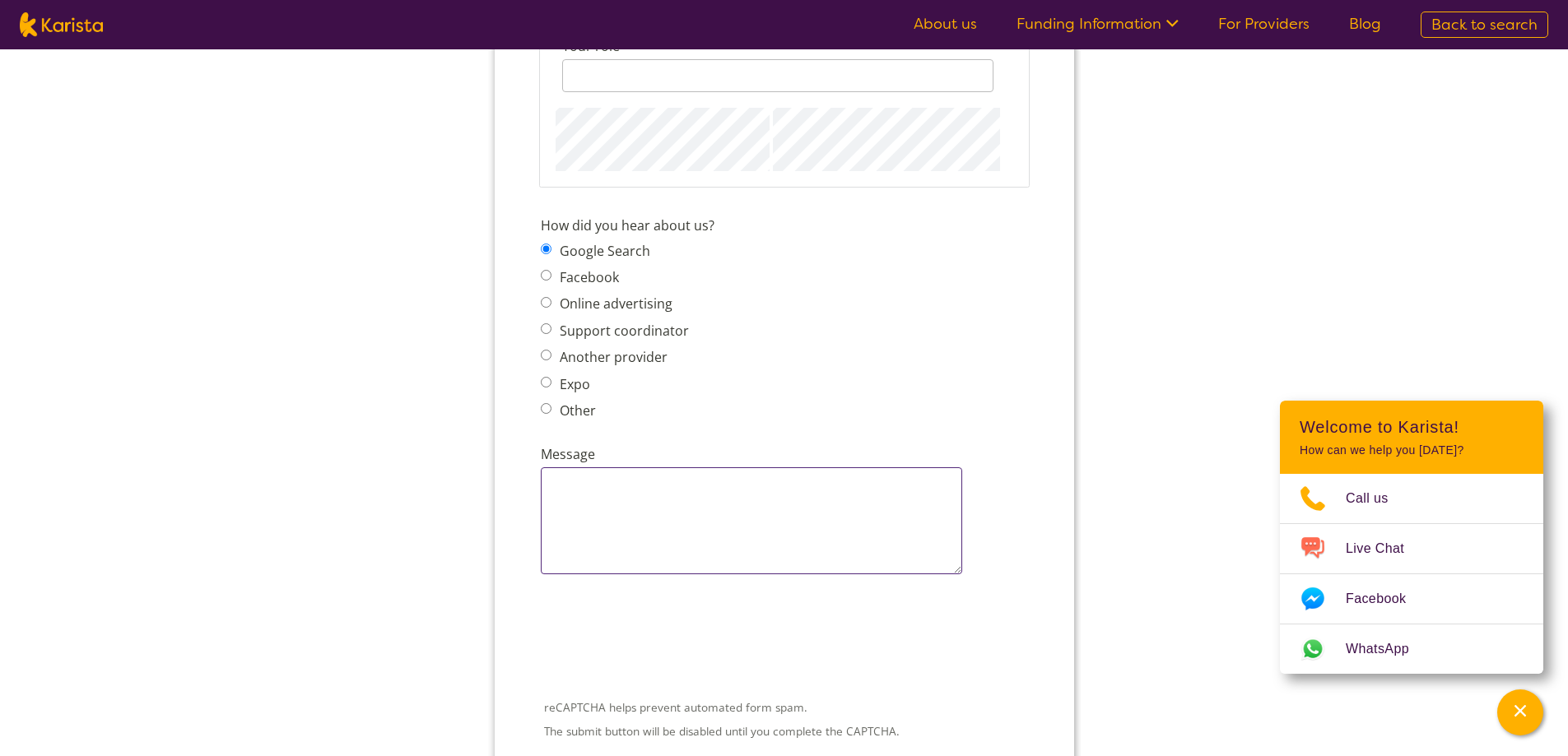
click at [673, 528] on textarea "Message" at bounding box center [750, 521] width 421 height 107
click at [840, 505] on textarea "Message" at bounding box center [750, 521] width 421 height 107
paste textarea "Hi there, I'm [PERSON_NAME] from Access Adventure Club. We’d love the opportuni…"
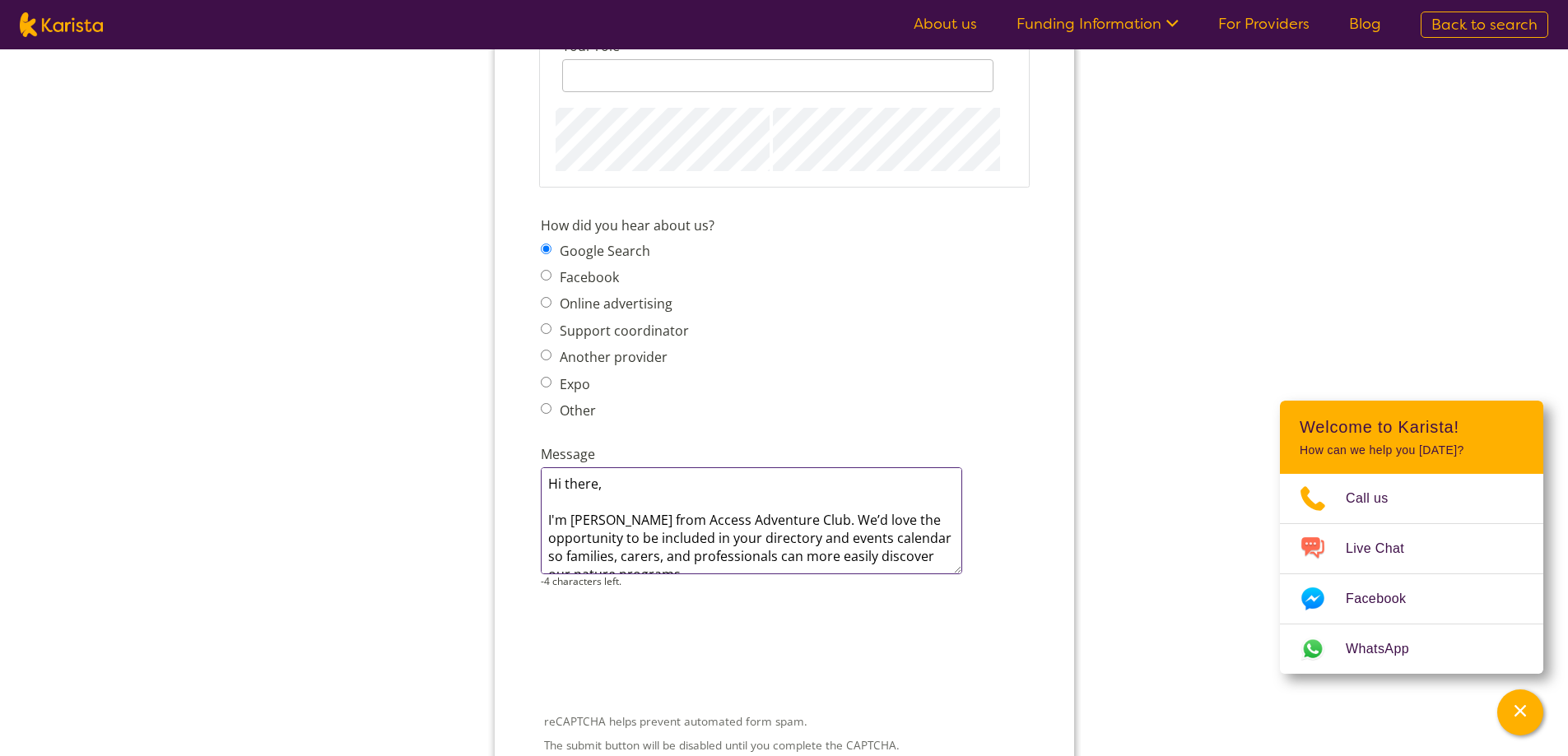
scroll to position [47, 0]
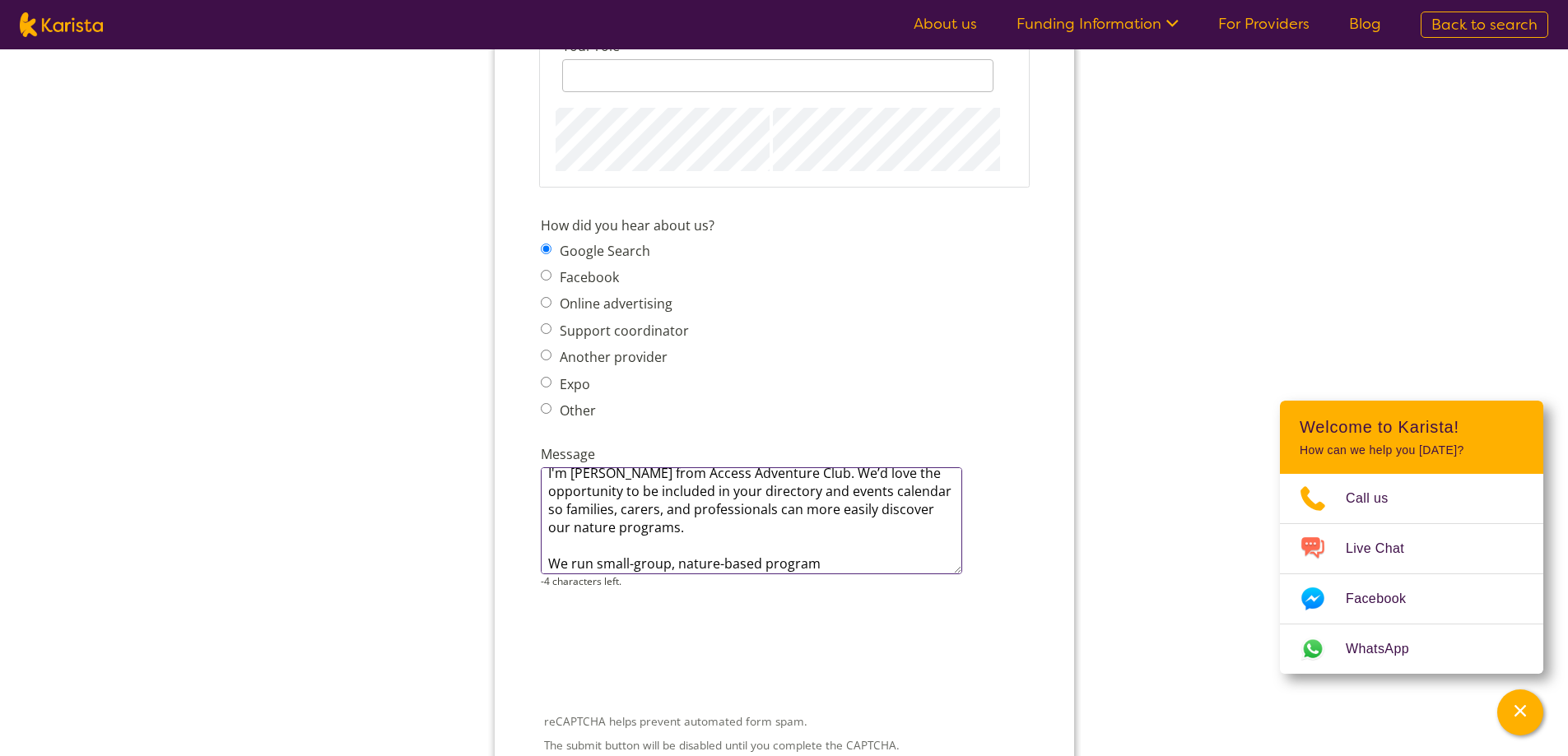
type textarea "Hi there, I'm [PERSON_NAME] from Access Adventure Club. We’d love the opportuni…"
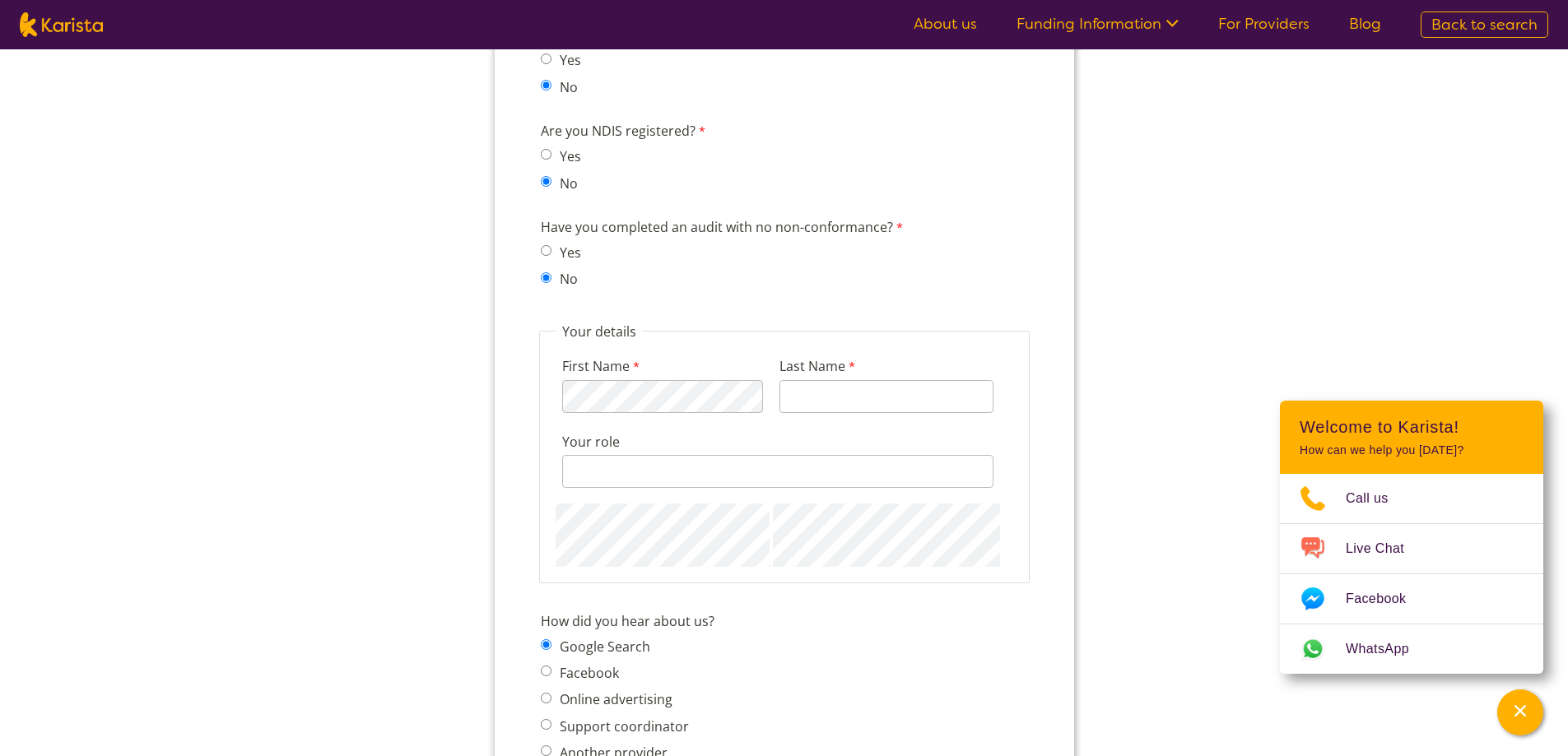
scroll to position [1564, 0]
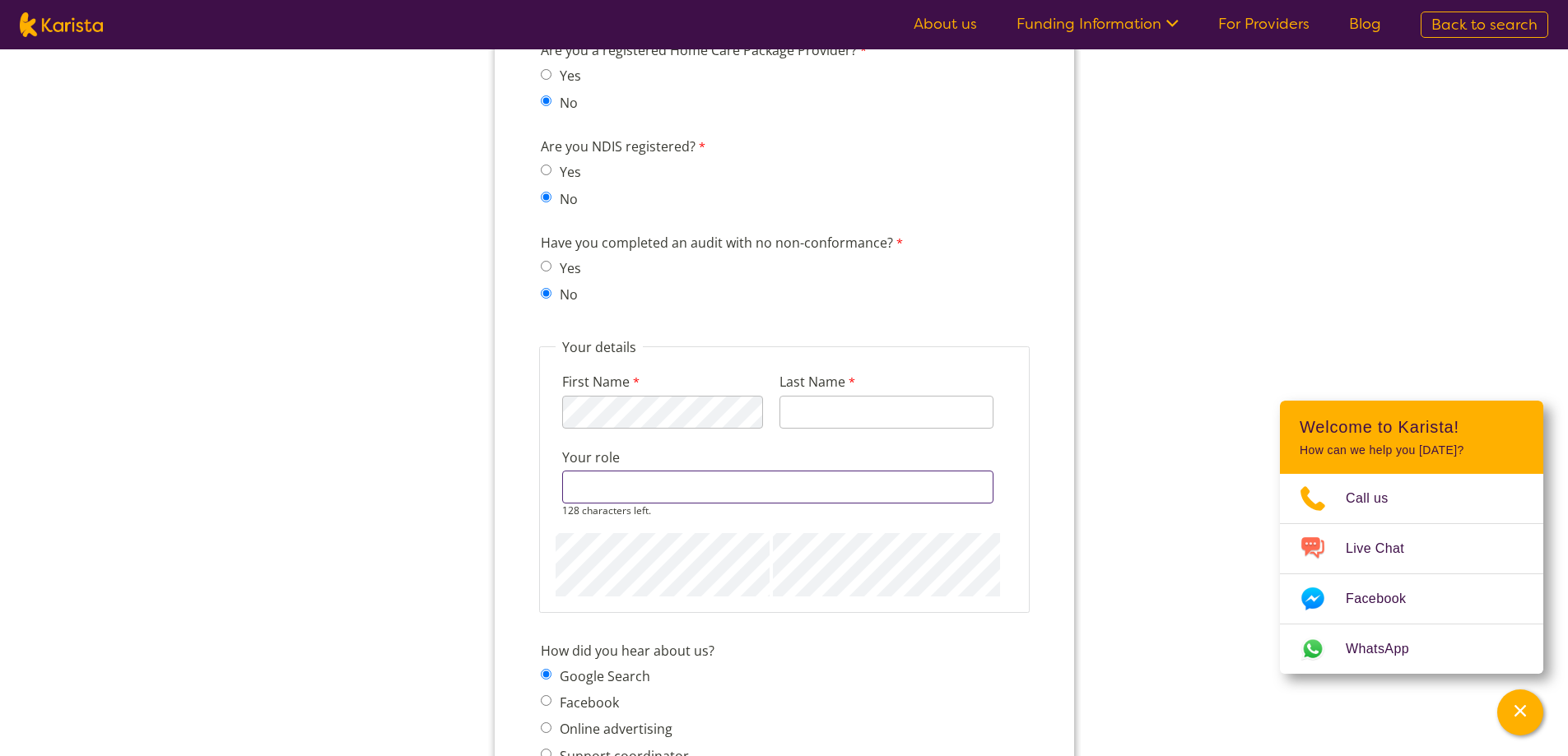
click at [665, 495] on input "Your role" at bounding box center [777, 487] width 431 height 33
type input "[PERSON_NAME]"
type input "Program Admin"
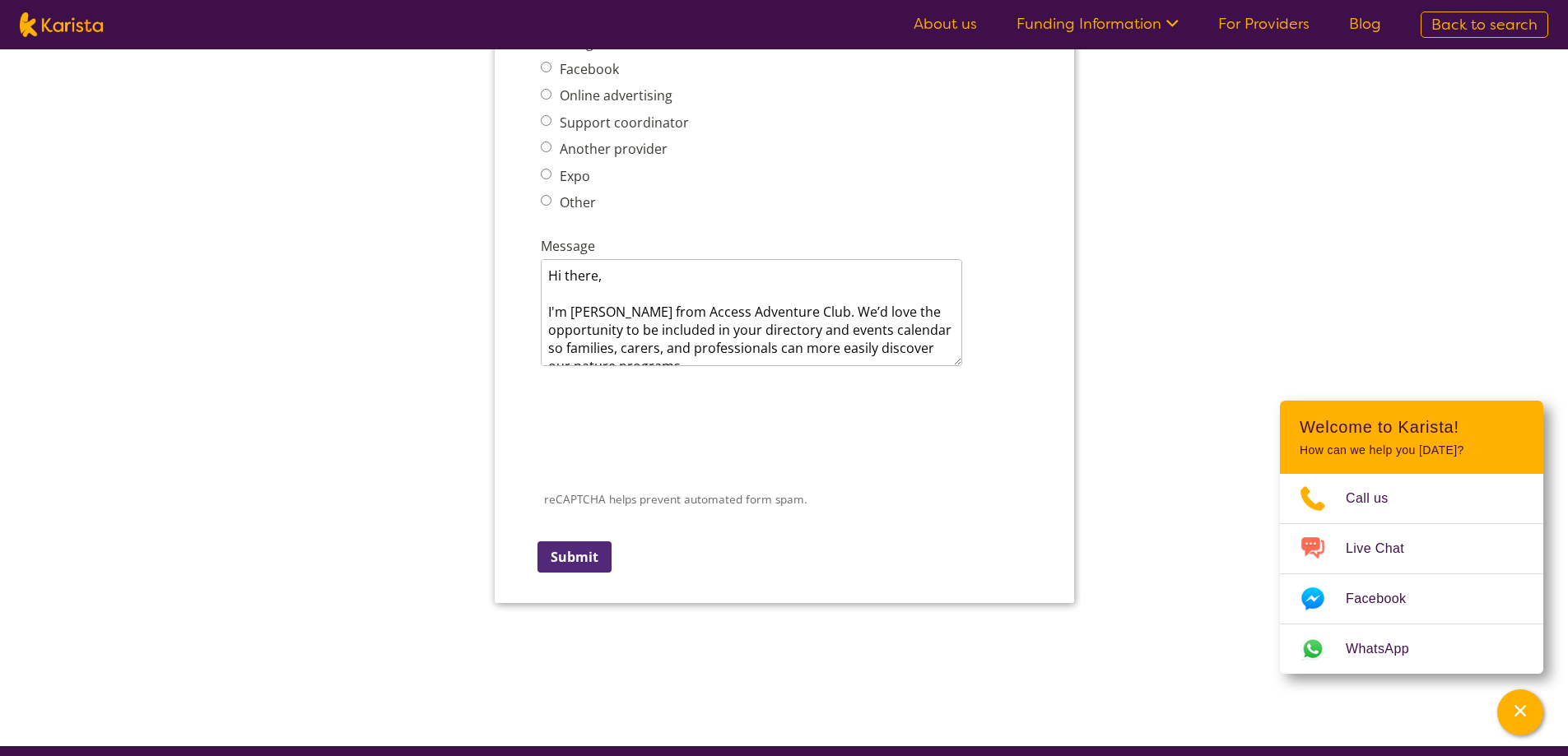
scroll to position [2387, 0]
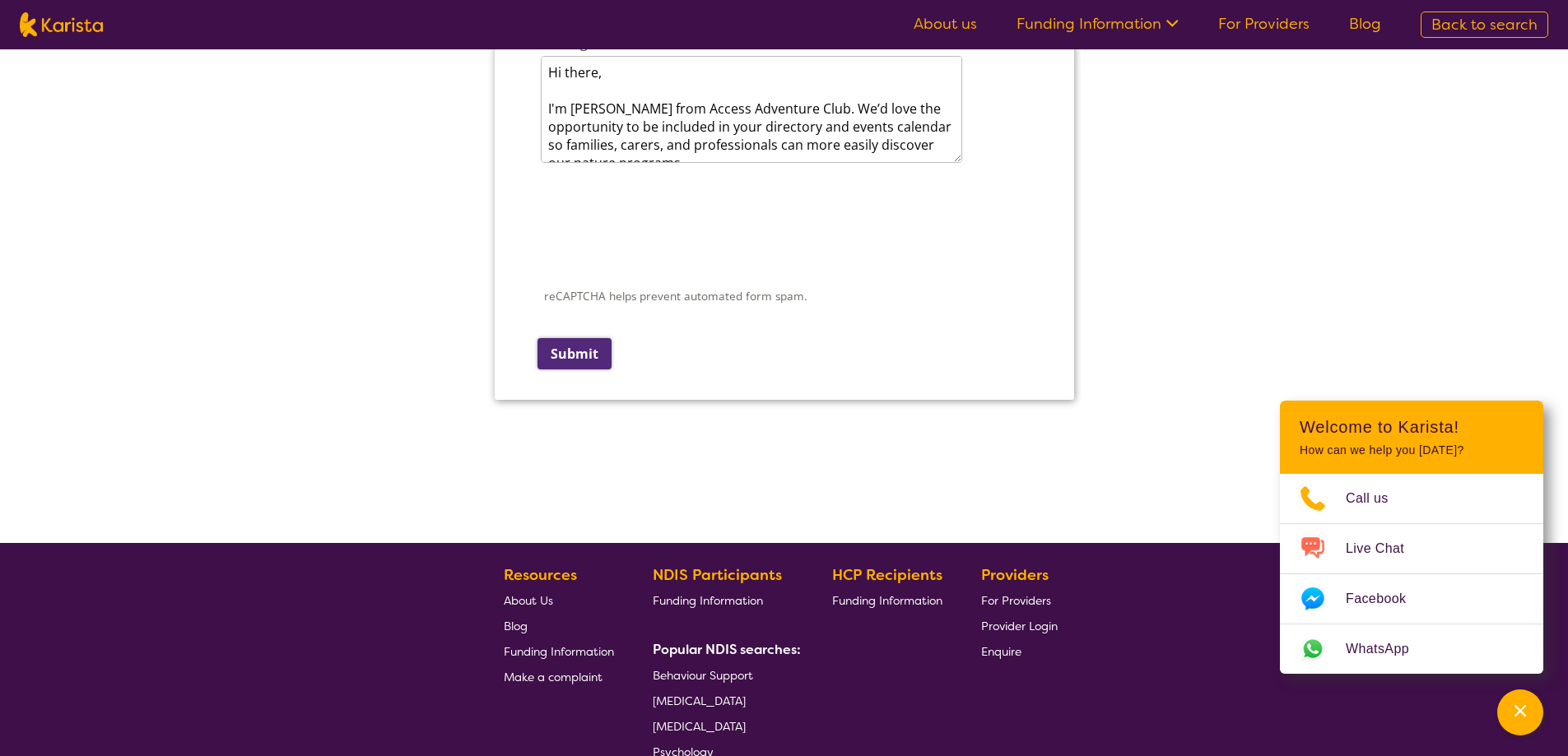
click at [569, 356] on input "Submit" at bounding box center [574, 354] width 74 height 31
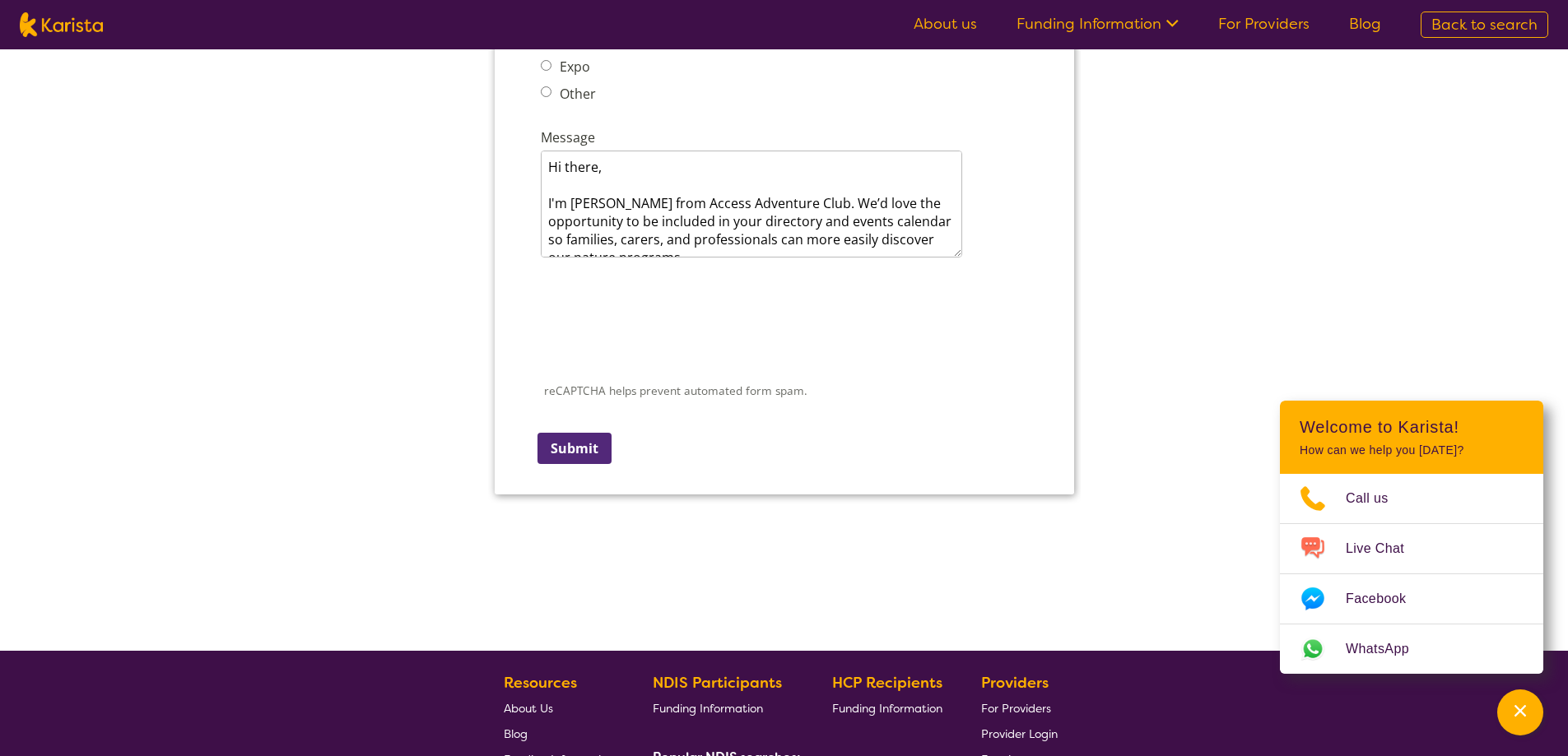
scroll to position [2668, 0]
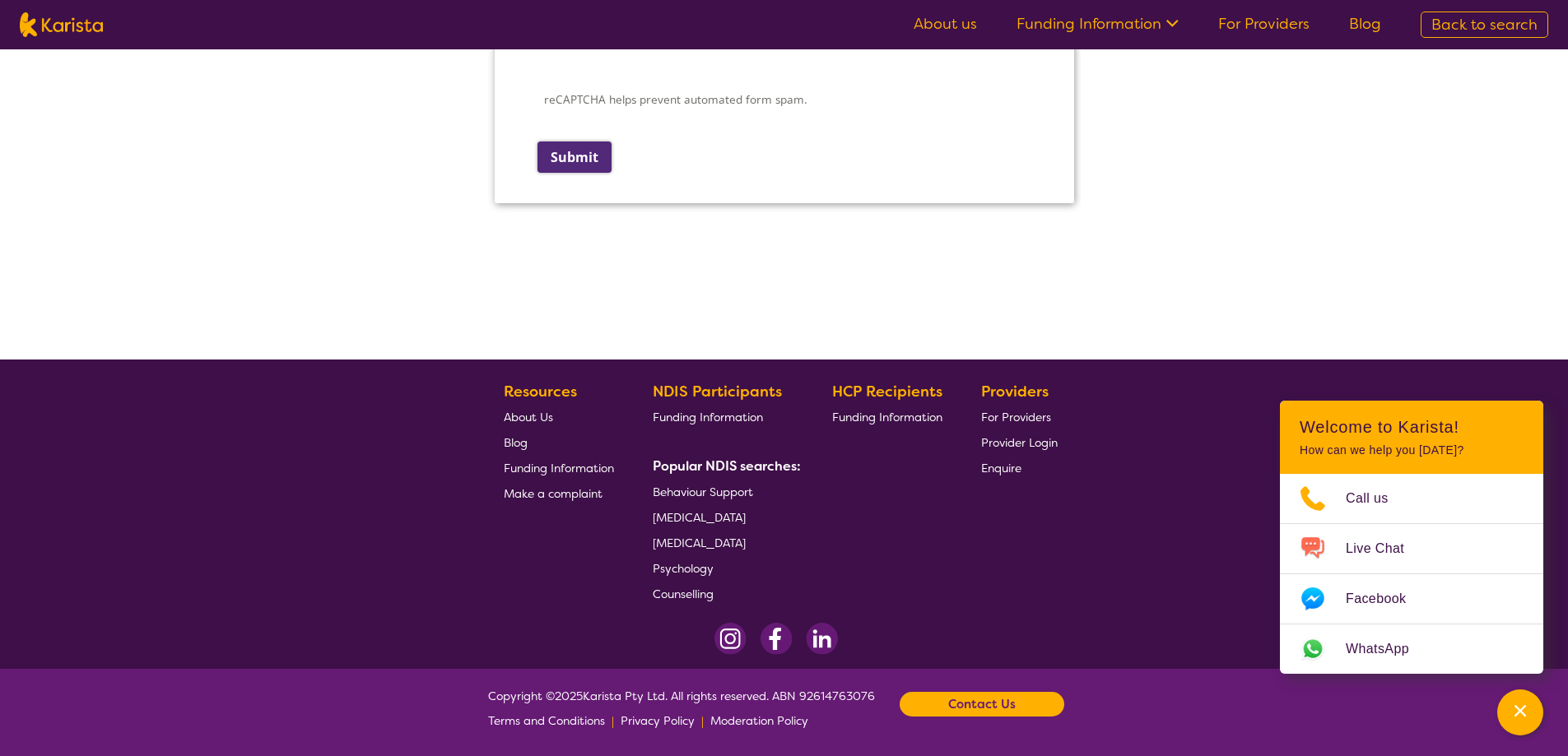
click at [600, 162] on input "Submit" at bounding box center [574, 157] width 74 height 31
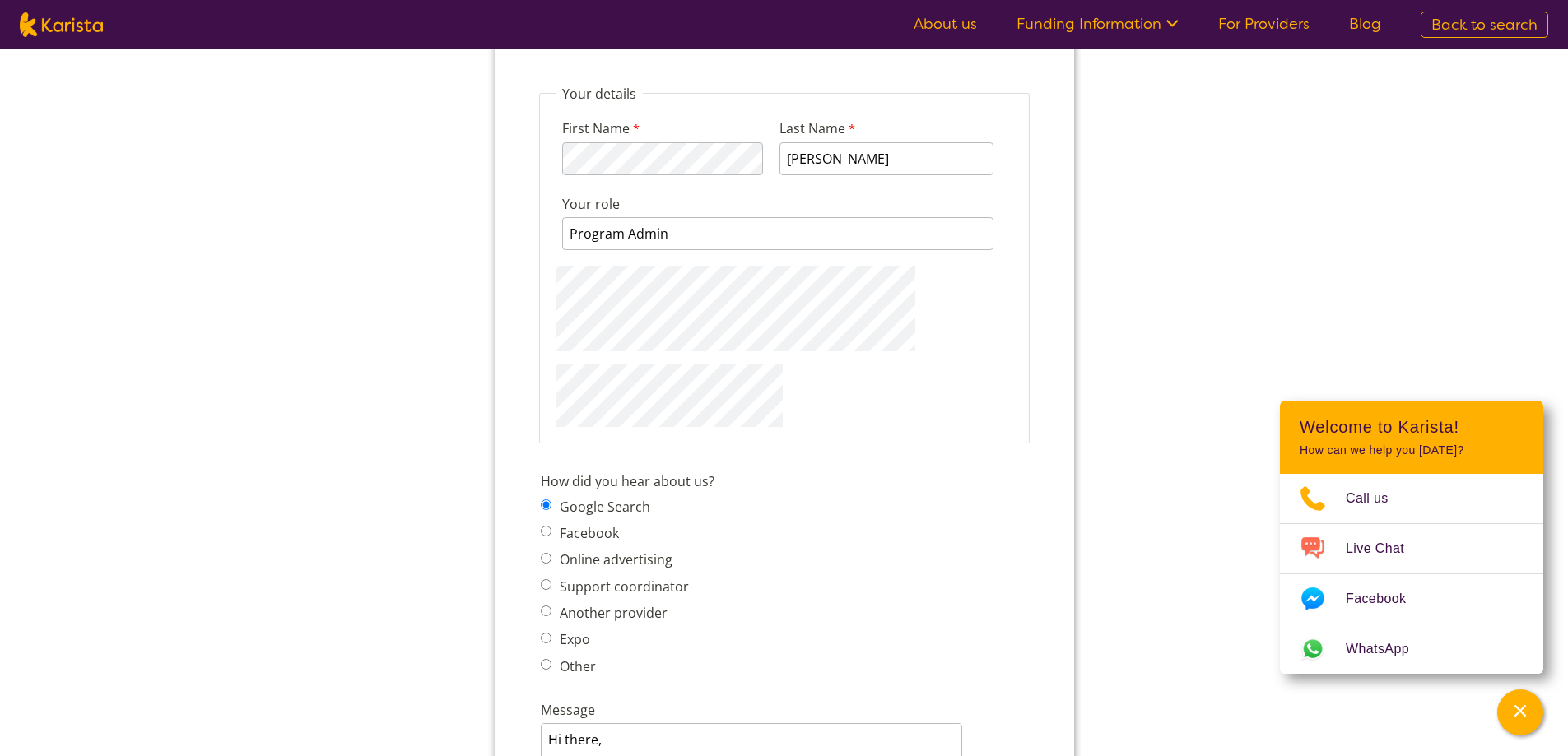
scroll to position [1603, 0]
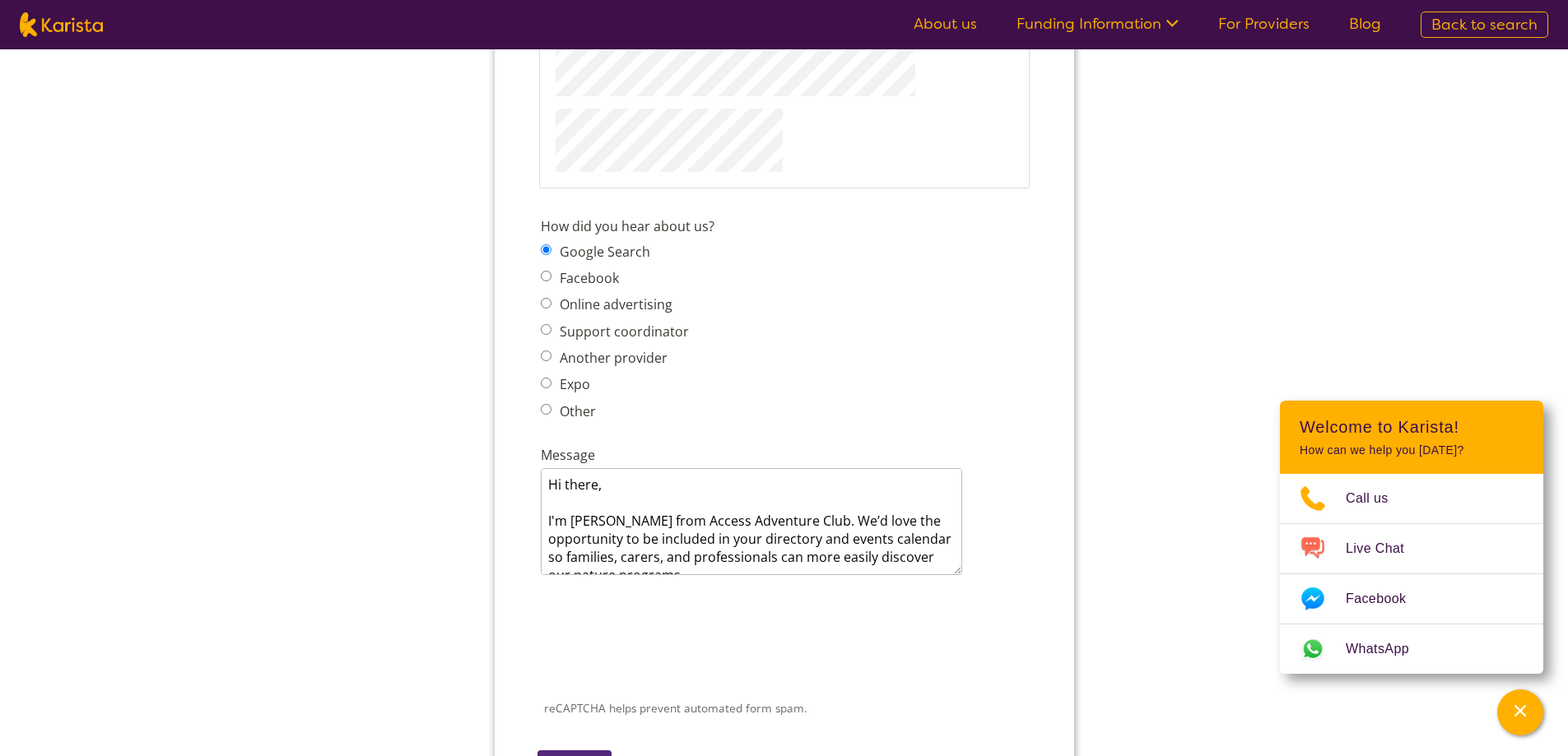
scroll to position [2179, 0]
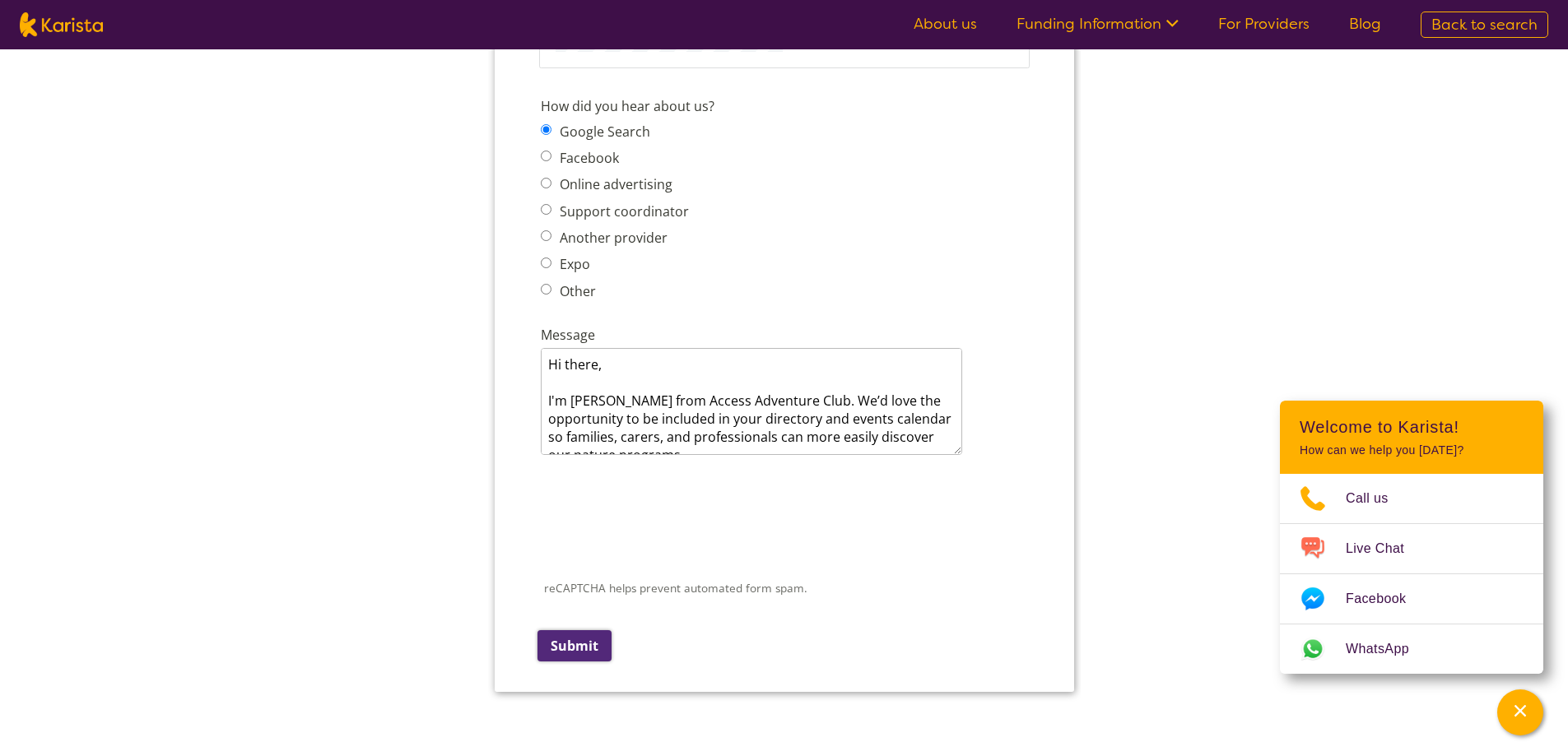
click at [589, 648] on input "Submit" at bounding box center [574, 646] width 74 height 31
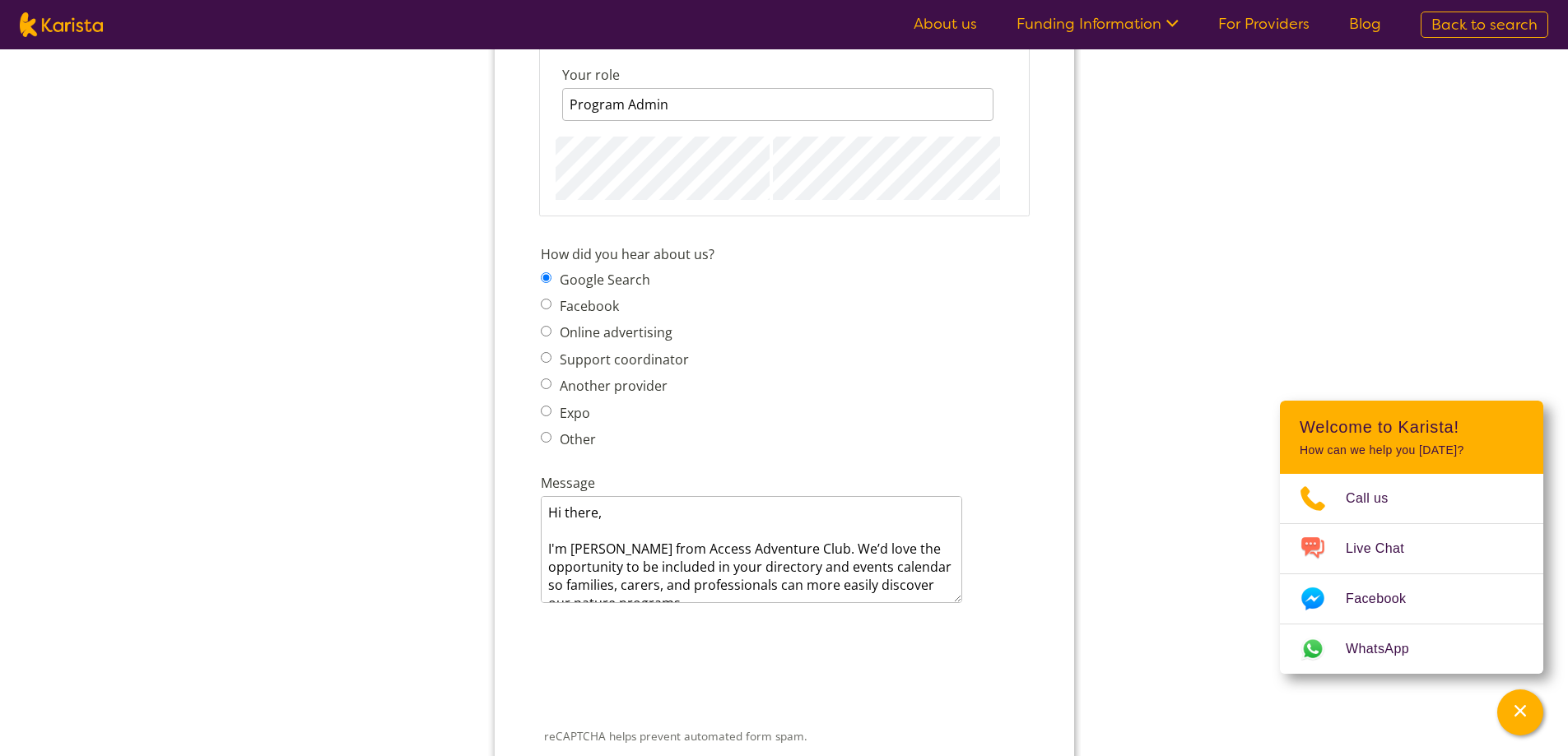
scroll to position [1685, 0]
